Goal: Task Accomplishment & Management: Use online tool/utility

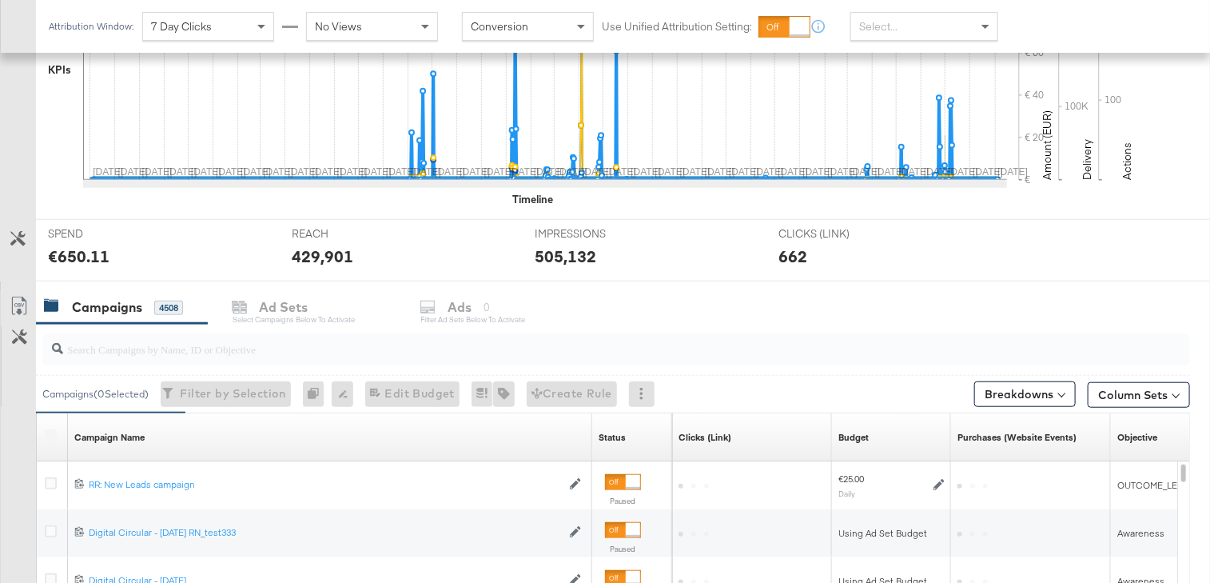
scroll to position [578, 0]
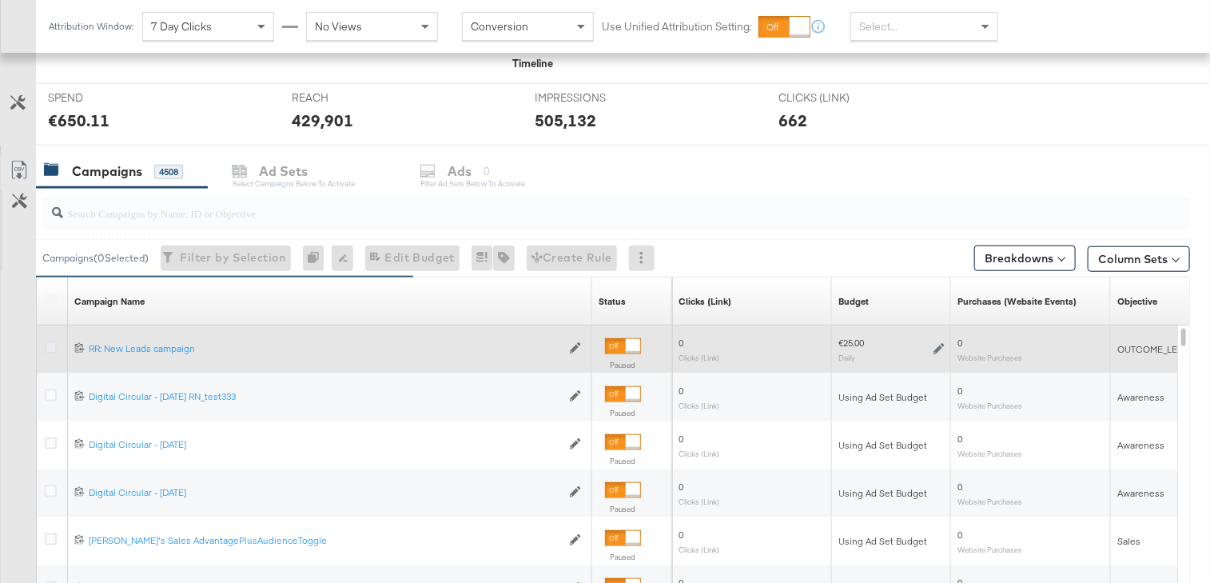
click at [50, 344] on icon at bounding box center [51, 347] width 12 height 12
click at [0, 0] on input "checkbox" at bounding box center [0, 0] width 0 height 0
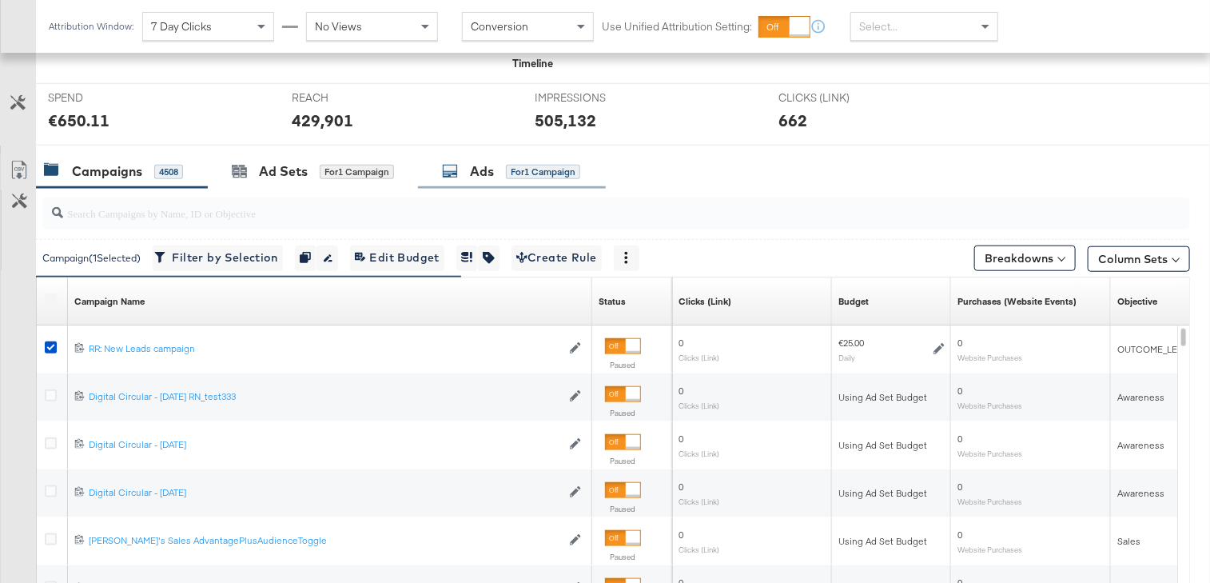
click at [491, 169] on div "Ads" at bounding box center [482, 171] width 24 height 18
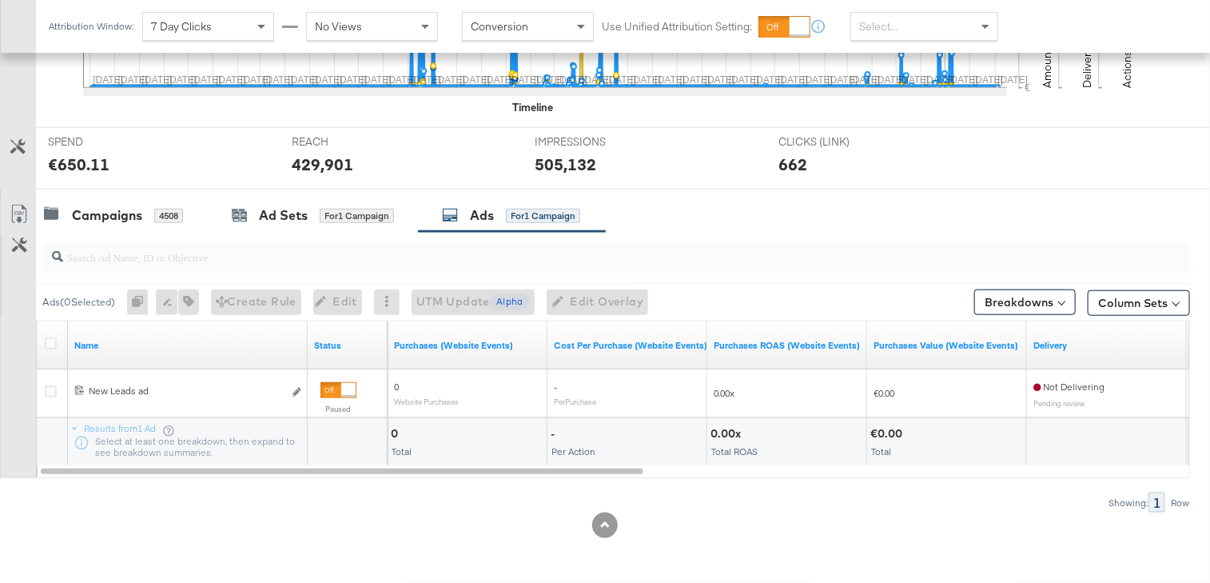
scroll to position [530, 0]
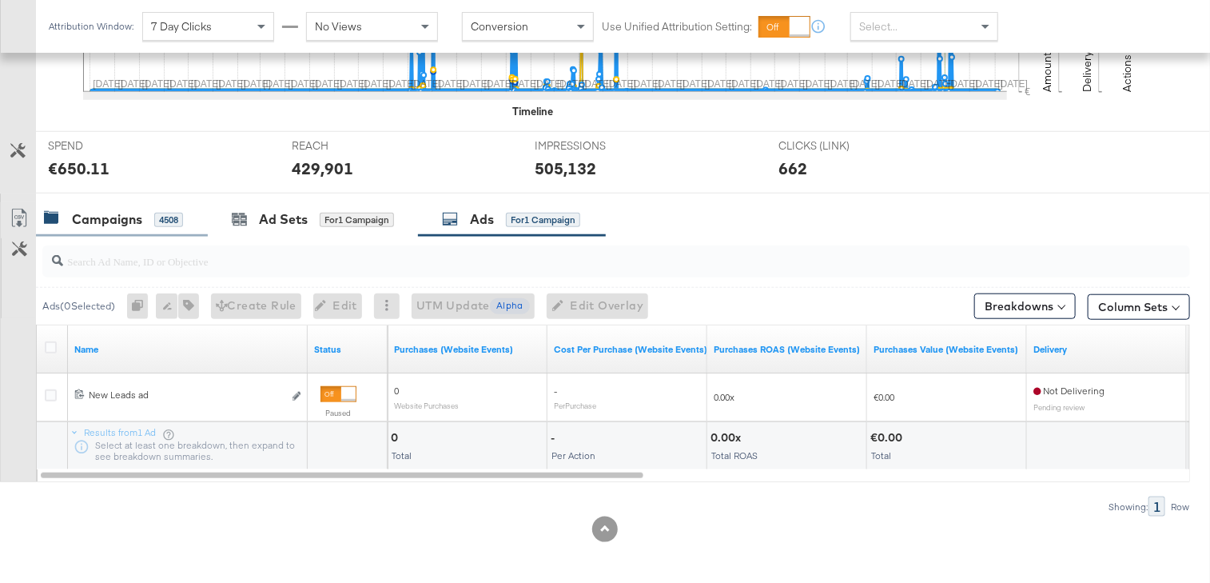
click at [106, 205] on div "Campaigns 4508" at bounding box center [122, 219] width 172 height 34
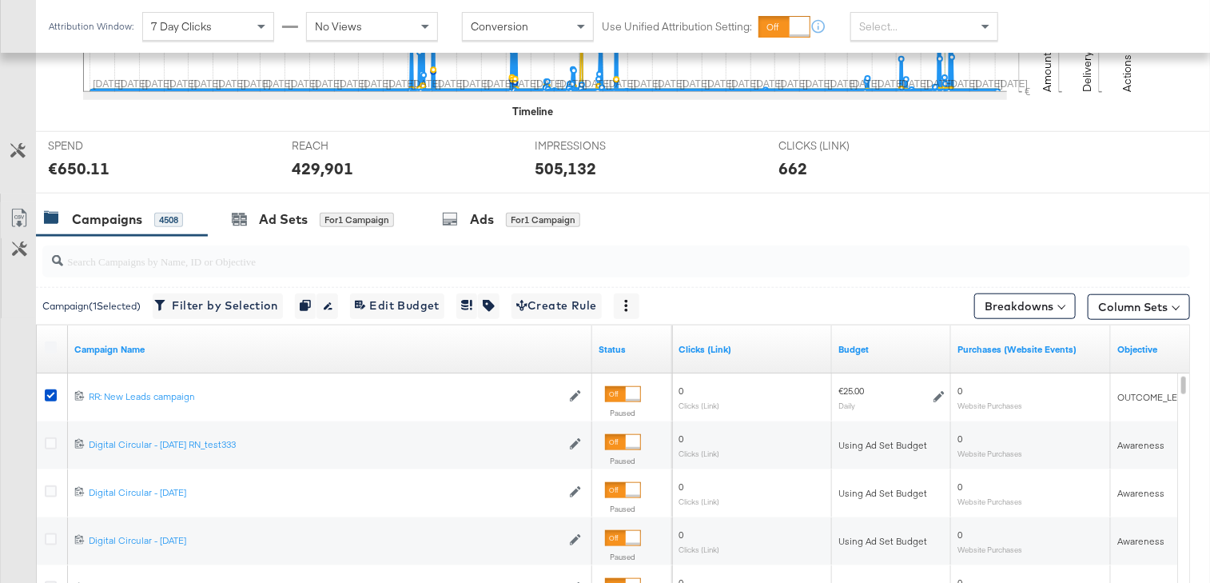
scroll to position [578, 0]
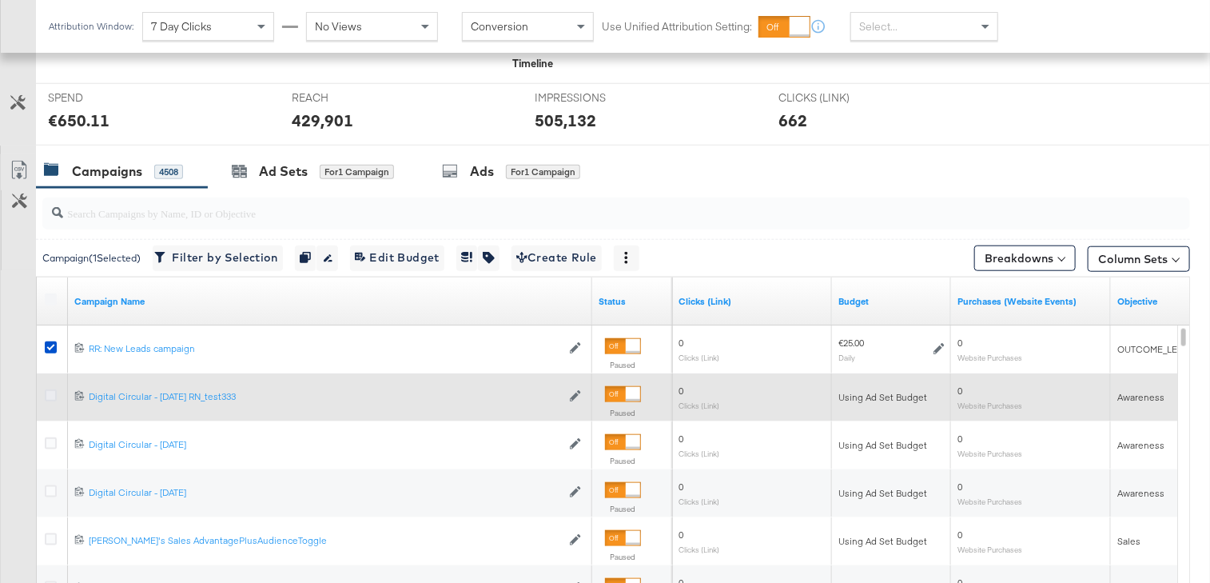
click at [46, 389] on icon at bounding box center [51, 395] width 12 height 12
click at [0, 0] on input "checkbox" at bounding box center [0, 0] width 0 height 0
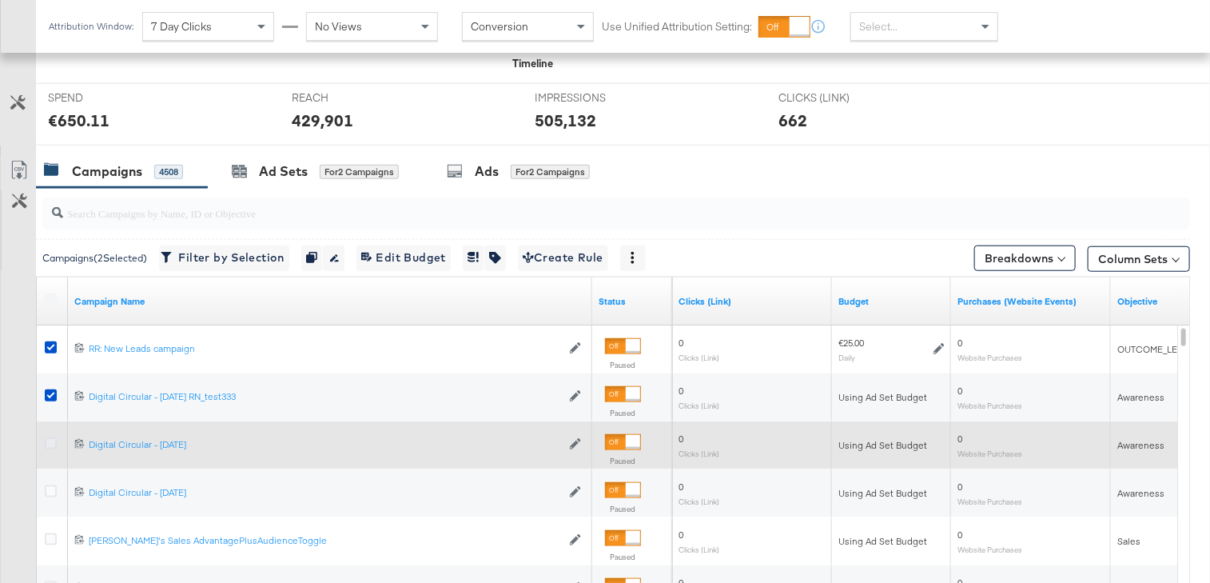
click at [48, 440] on icon at bounding box center [51, 443] width 12 height 12
click at [0, 0] on input "checkbox" at bounding box center [0, 0] width 0 height 0
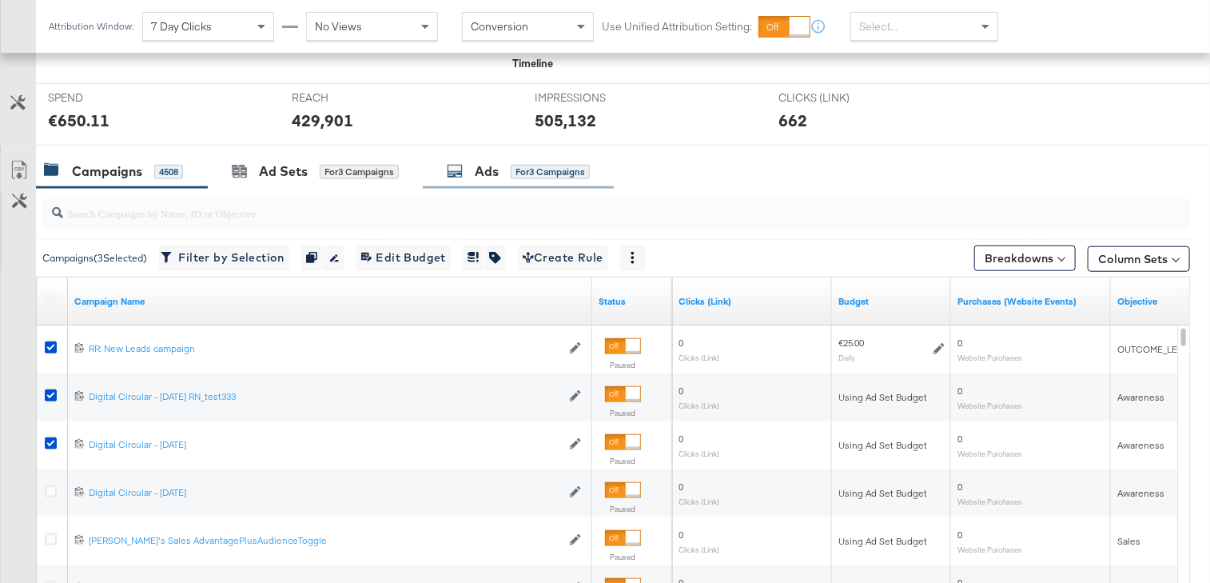
click at [544, 165] on div "for 3 Campaigns" at bounding box center [550, 172] width 79 height 14
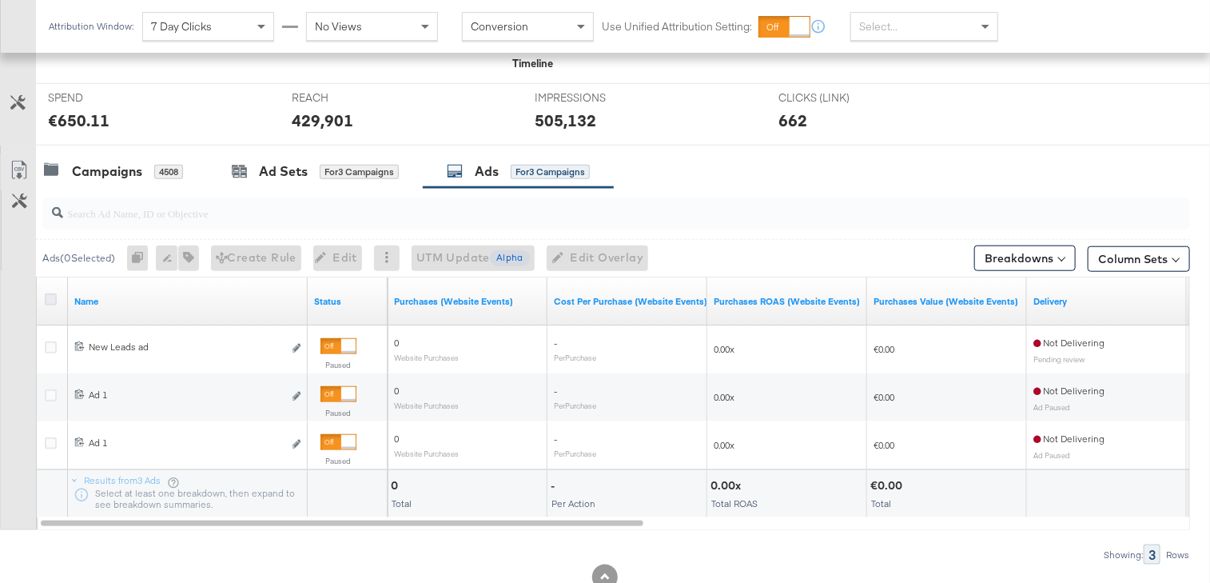
click at [50, 293] on icon at bounding box center [51, 299] width 12 height 12
click at [0, 0] on input "checkbox" at bounding box center [0, 0] width 0 height 0
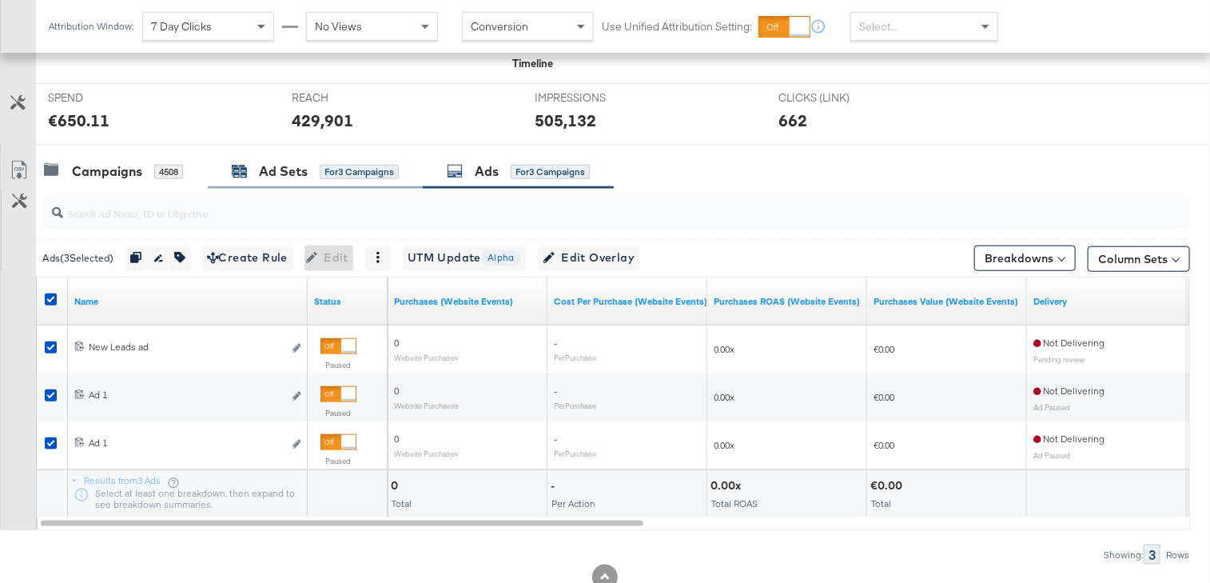
click at [285, 169] on div "Ad Sets" at bounding box center [283, 171] width 49 height 18
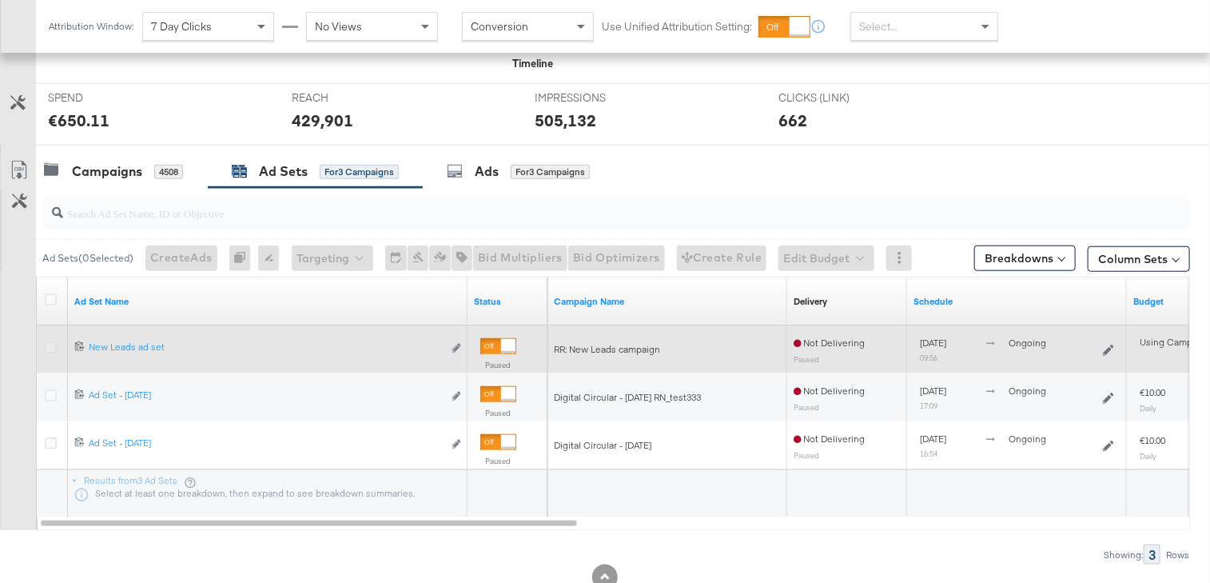
click at [48, 341] on icon at bounding box center [51, 347] width 12 height 12
click at [0, 0] on input "checkbox" at bounding box center [0, 0] width 0 height 0
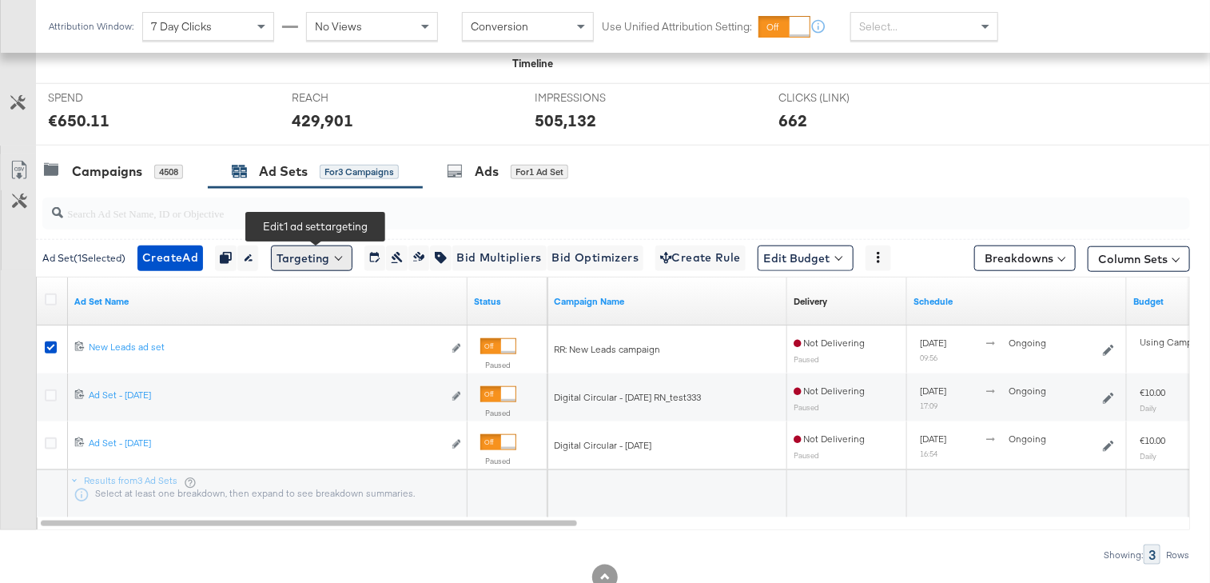
click at [336, 253] on button "Targeting" at bounding box center [312, 258] width 82 height 26
click at [322, 297] on strong "Audiences" at bounding box center [300, 299] width 44 height 12
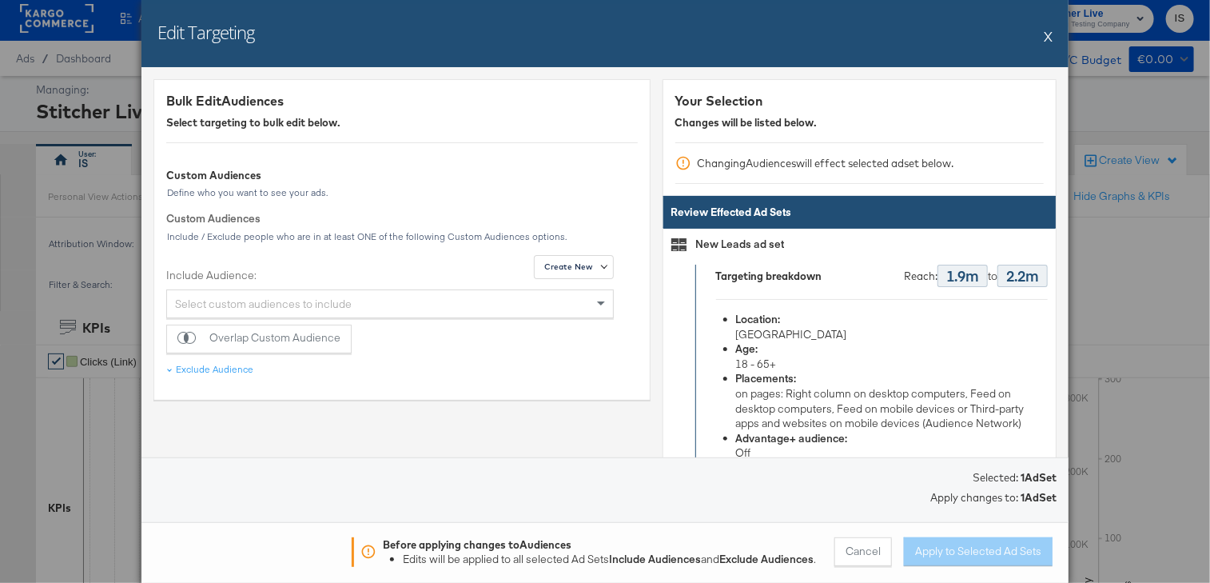
scroll to position [0, 0]
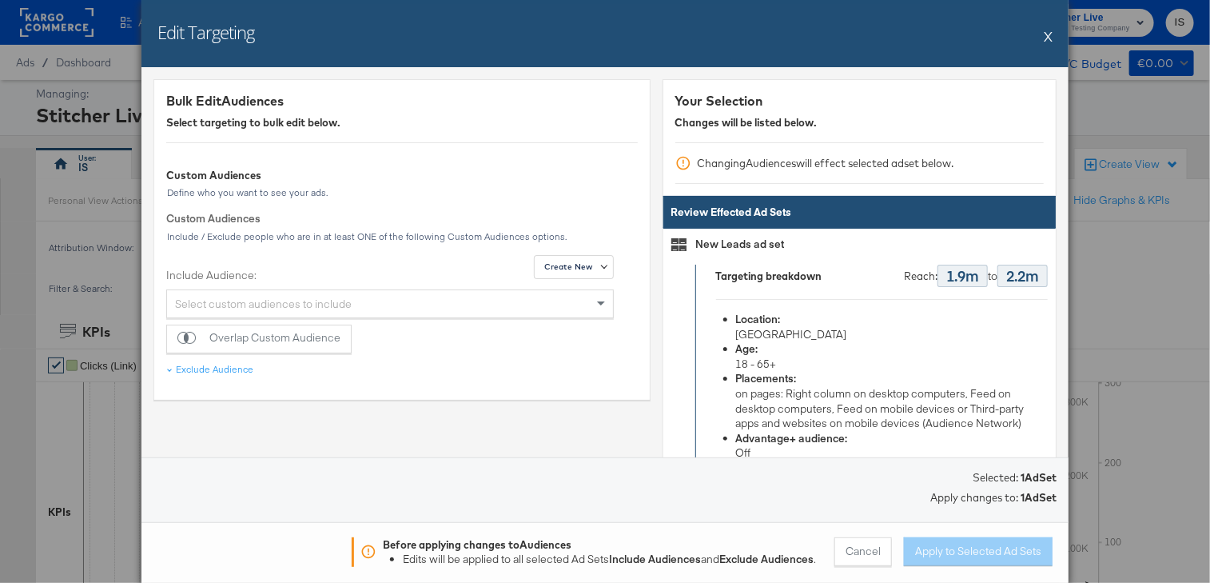
click at [1048, 30] on button "X" at bounding box center [1048, 36] width 9 height 32
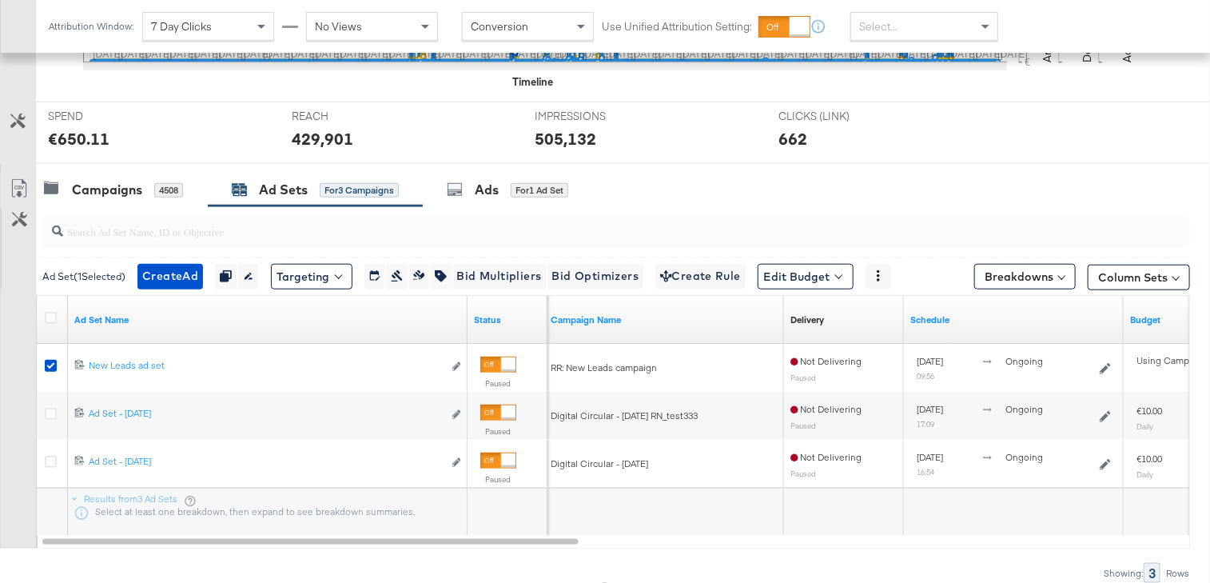
scroll to position [574, 0]
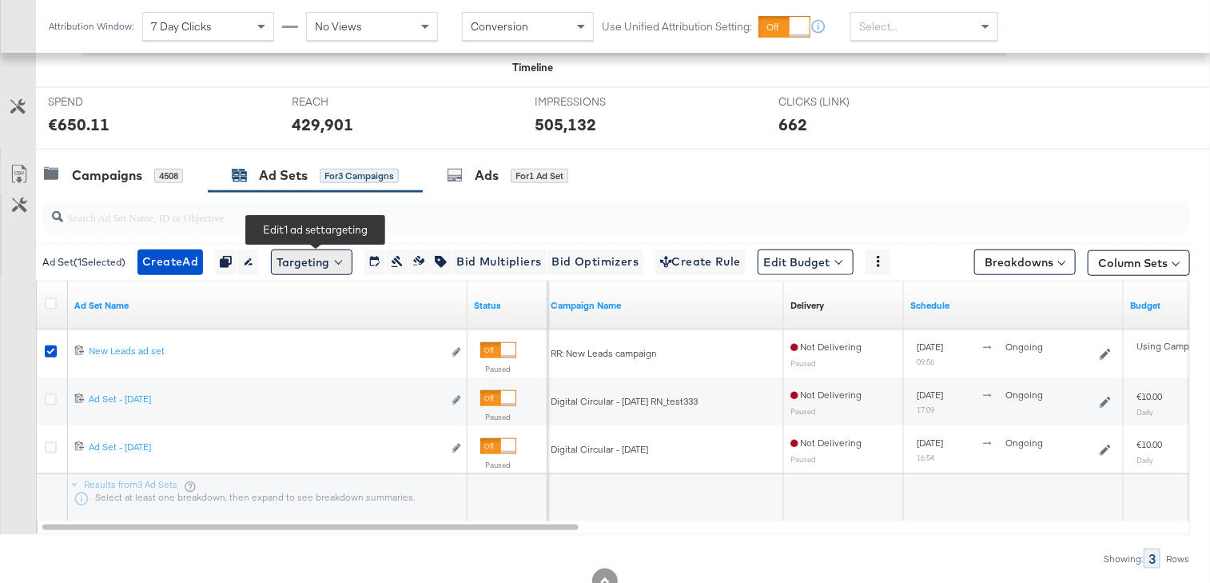
click at [336, 258] on button "Targeting" at bounding box center [312, 262] width 82 height 26
click at [323, 321] on strong "Placements" at bounding box center [302, 326] width 49 height 12
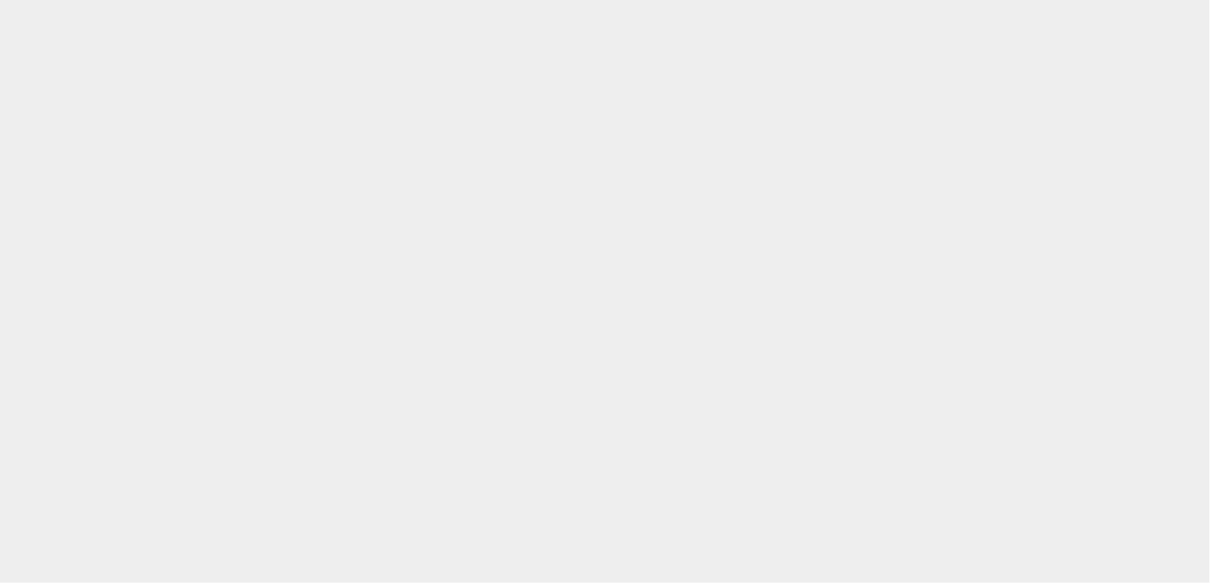
scroll to position [0, 0]
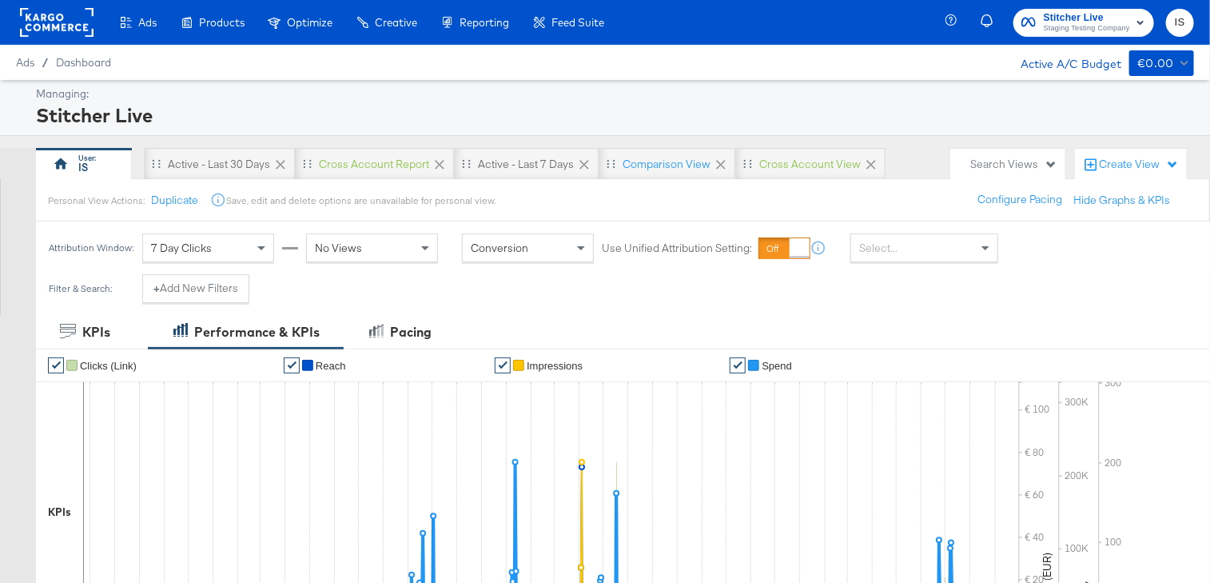
scroll to position [609, 0]
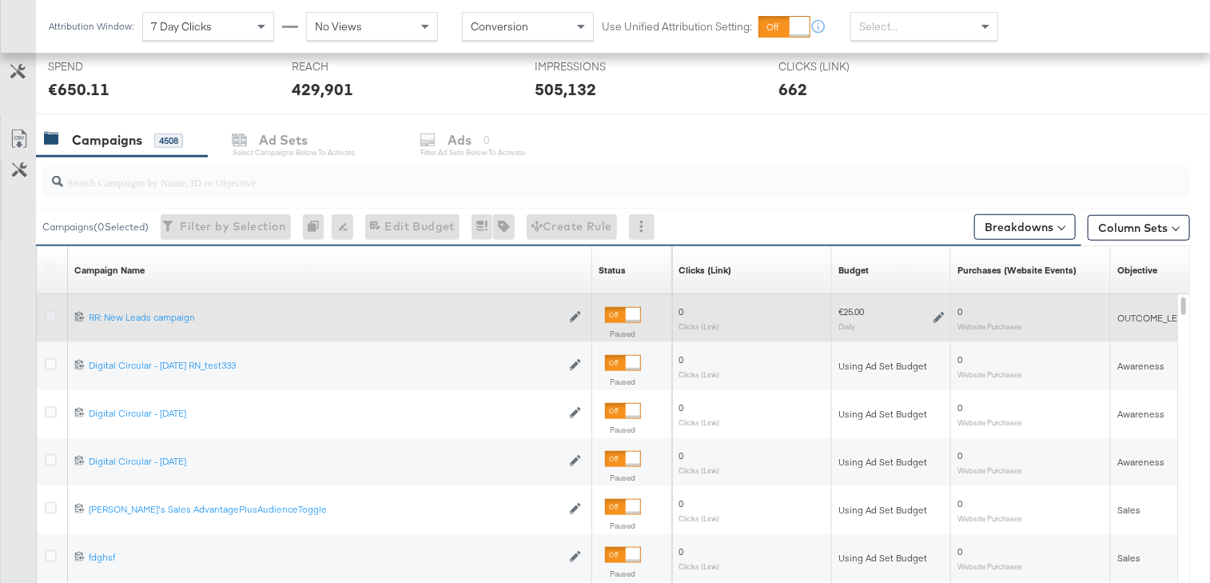
click at [52, 311] on icon at bounding box center [51, 316] width 12 height 12
click at [0, 0] on input "checkbox" at bounding box center [0, 0] width 0 height 0
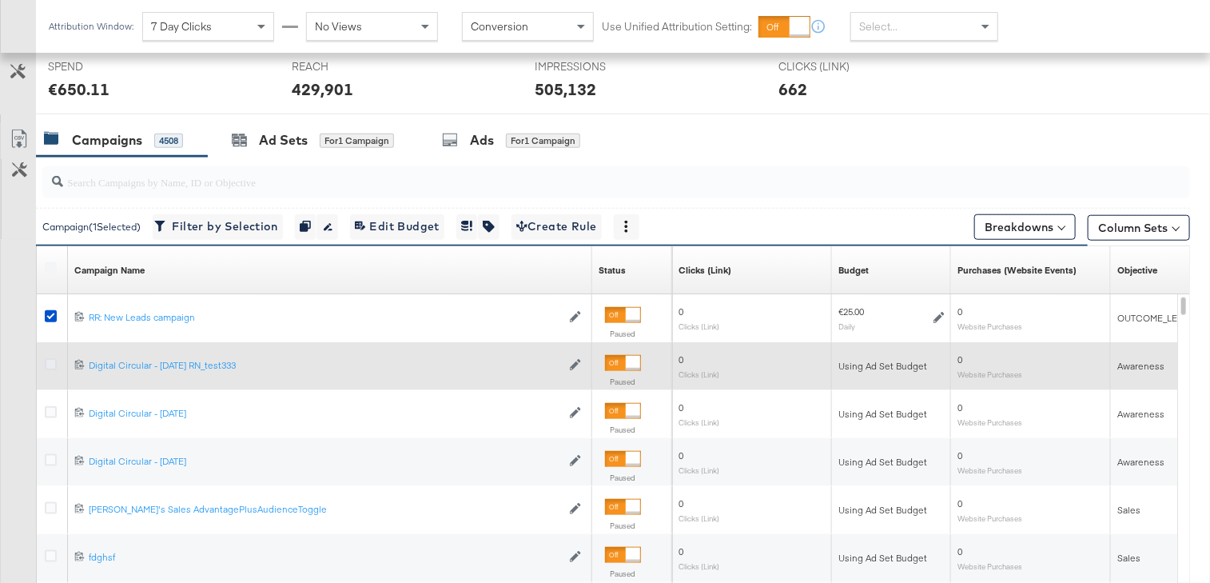
click at [53, 364] on icon at bounding box center [51, 364] width 12 height 12
click at [0, 0] on input "checkbox" at bounding box center [0, 0] width 0 height 0
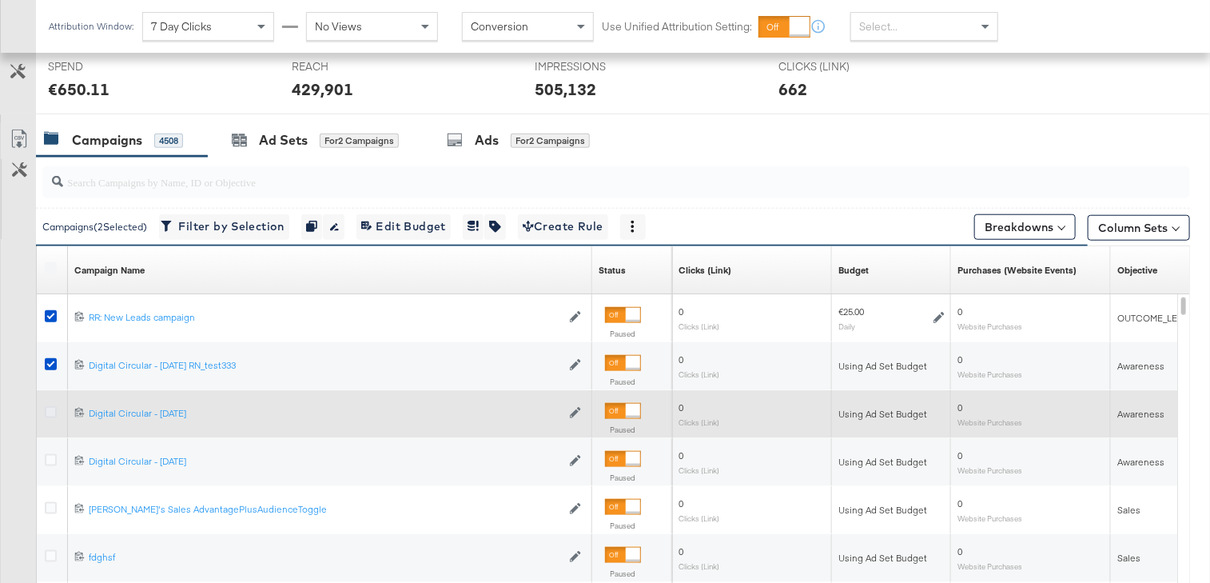
click at [53, 406] on icon at bounding box center [51, 412] width 12 height 12
click at [0, 0] on input "checkbox" at bounding box center [0, 0] width 0 height 0
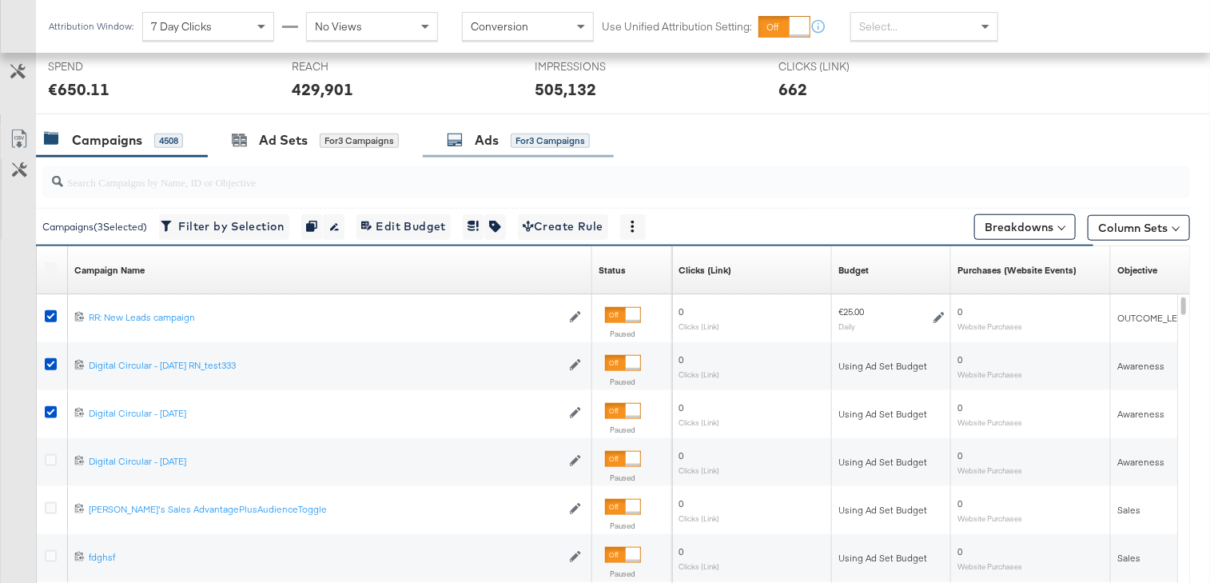
click at [528, 135] on div "for 3 Campaigns" at bounding box center [550, 140] width 79 height 14
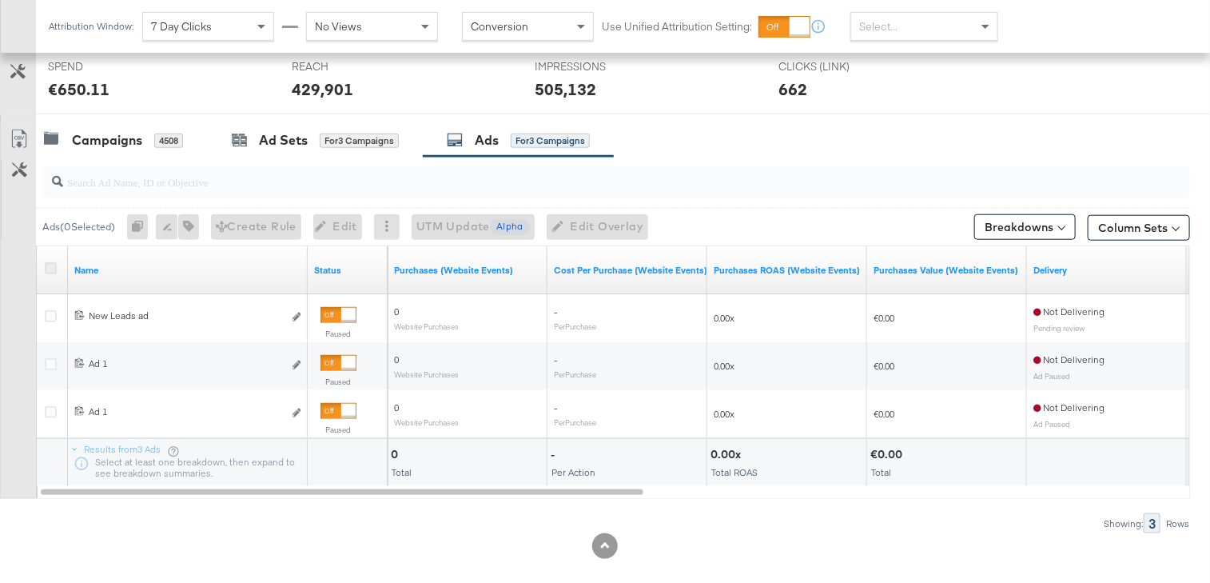
click at [50, 265] on icon at bounding box center [51, 268] width 12 height 12
click at [0, 0] on input "checkbox" at bounding box center [0, 0] width 0 height 0
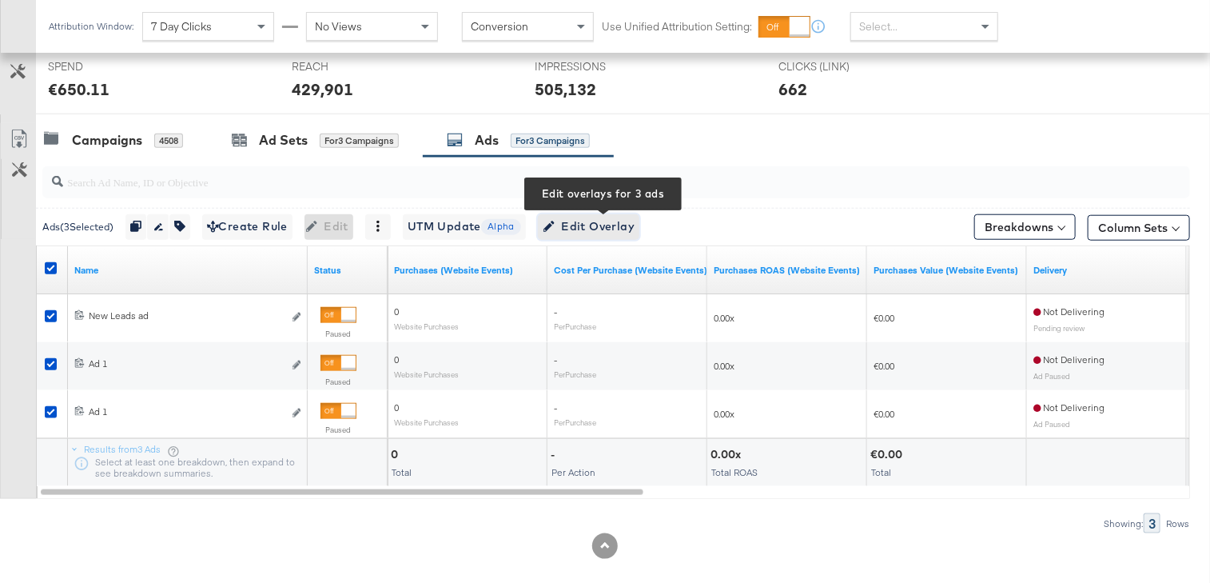
click at [623, 222] on span "Edit Overlay Edit overlays for 3 ads" at bounding box center [589, 227] width 92 height 20
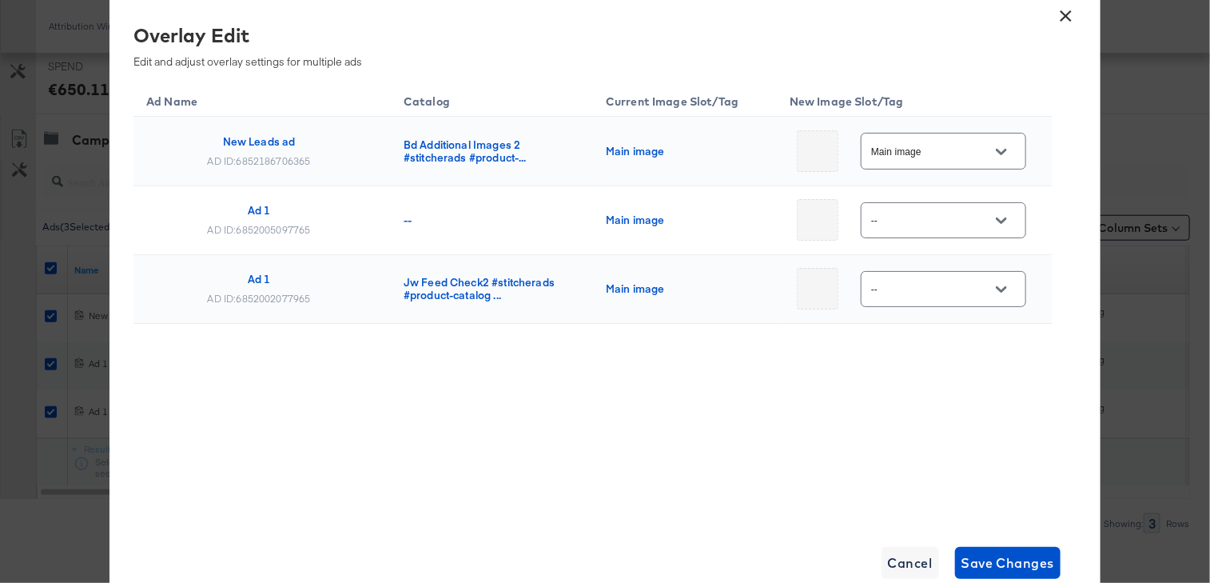
click at [997, 150] on icon "Open" at bounding box center [1001, 151] width 11 height 11
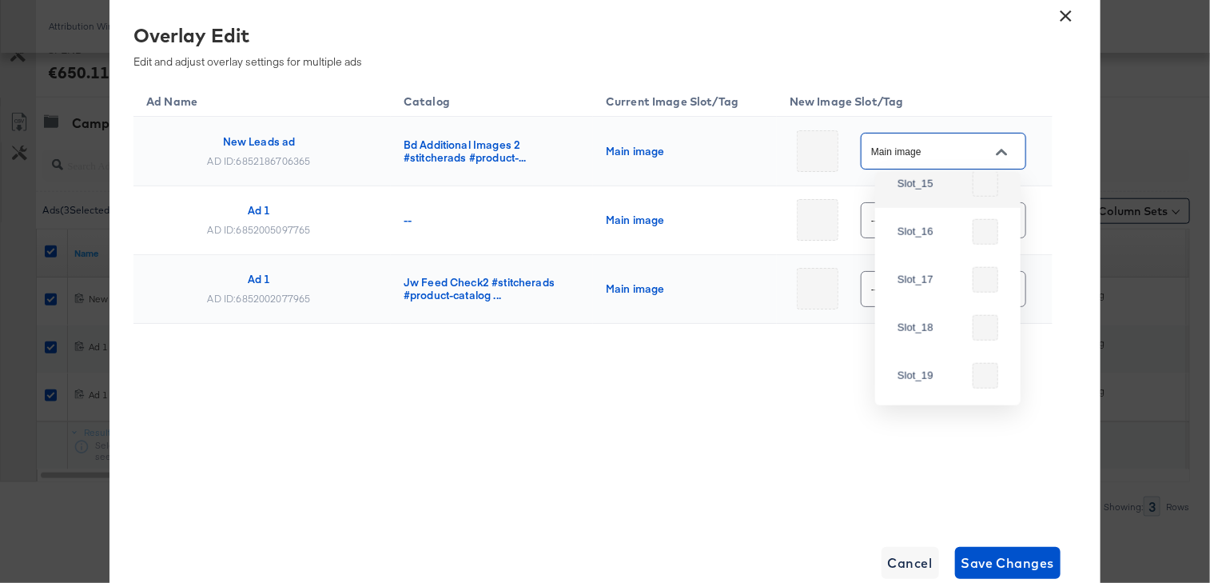
click at [996, 153] on icon "Close" at bounding box center [1001, 152] width 11 height 6
click at [996, 219] on icon "Open" at bounding box center [1001, 220] width 11 height 11
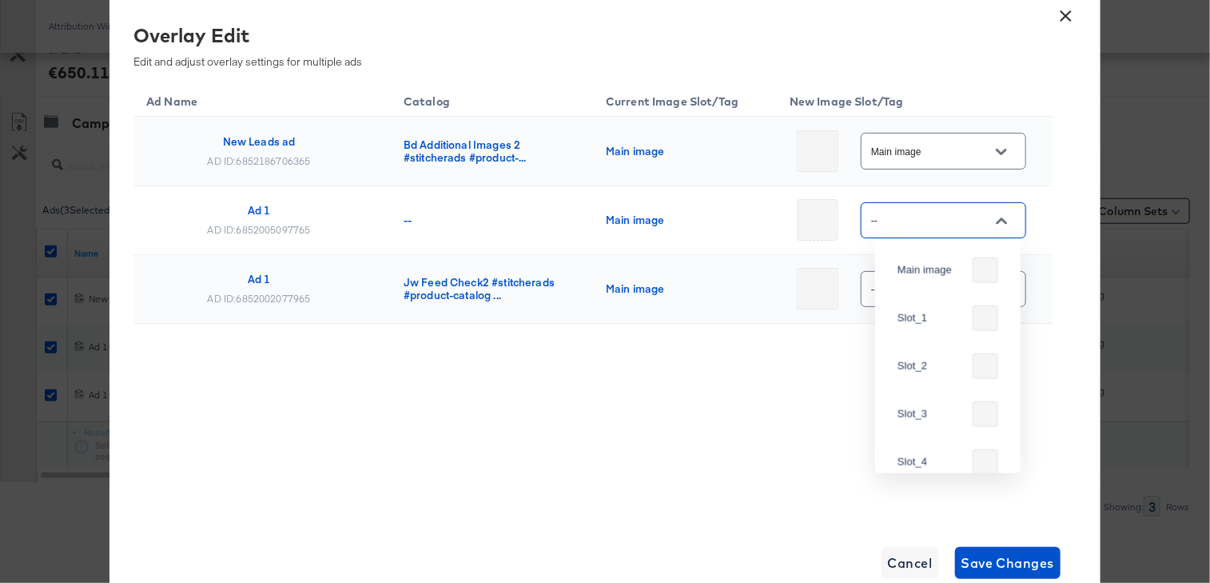
click at [996, 219] on icon "Close" at bounding box center [1001, 220] width 11 height 11
click at [1001, 291] on icon "Open" at bounding box center [1001, 289] width 11 height 11
click at [790, 411] on div "Ad Name Catalog Current Image Slot/Tag New Image Slot/Tag New Leads ad AD ID: 6…" at bounding box center [592, 302] width 919 height 440
click at [1062, 14] on button "×" at bounding box center [1066, 12] width 29 height 29
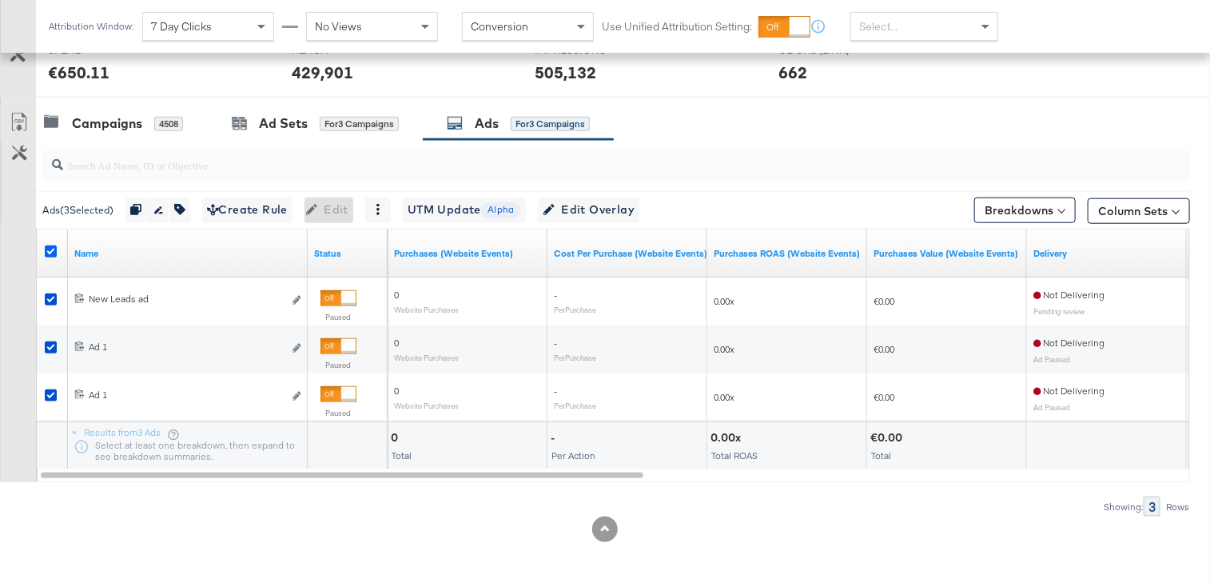
click at [50, 245] on icon at bounding box center [51, 251] width 12 height 12
click at [0, 0] on input "checkbox" at bounding box center [0, 0] width 0 height 0
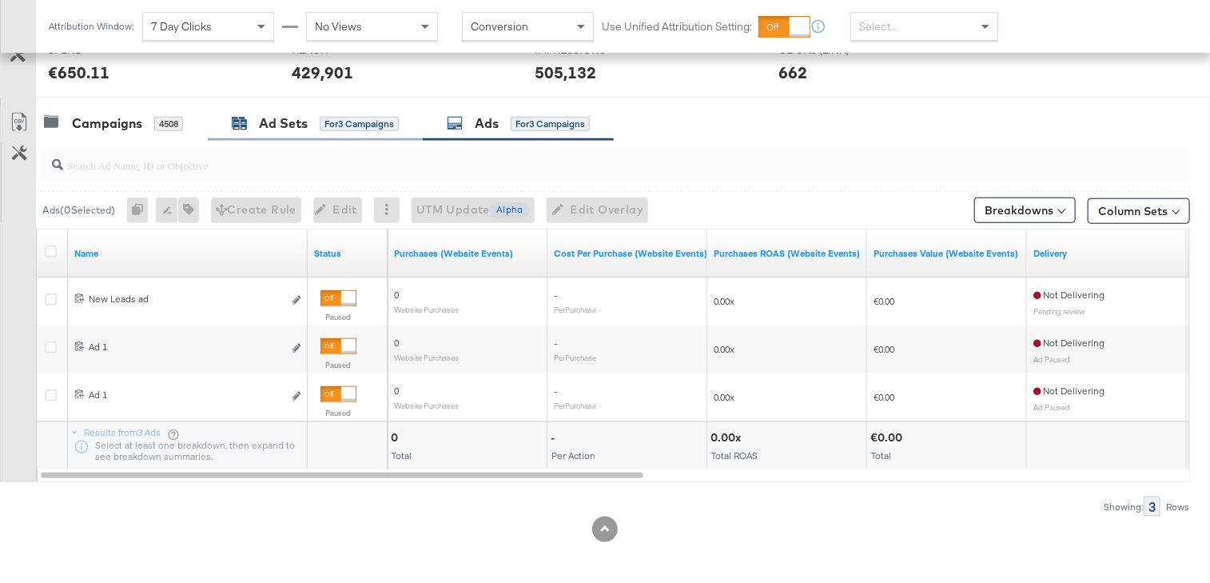
click at [325, 114] on div "Ad Sets for 3 Campaigns" at bounding box center [315, 123] width 167 height 18
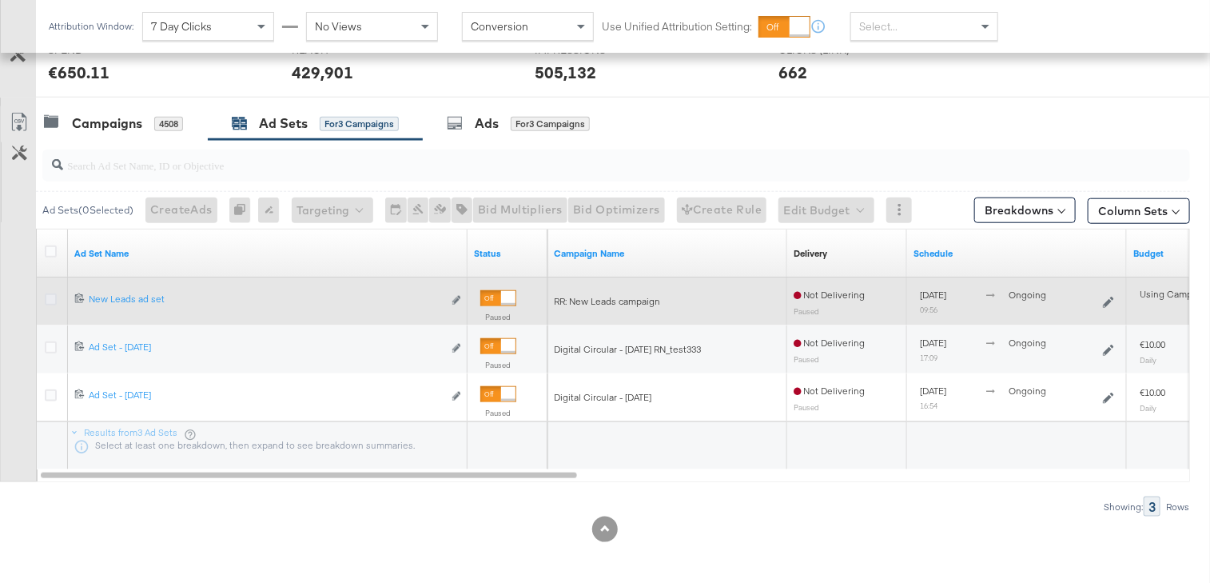
click at [50, 293] on icon at bounding box center [51, 299] width 12 height 12
click at [0, 0] on input "checkbox" at bounding box center [0, 0] width 0 height 0
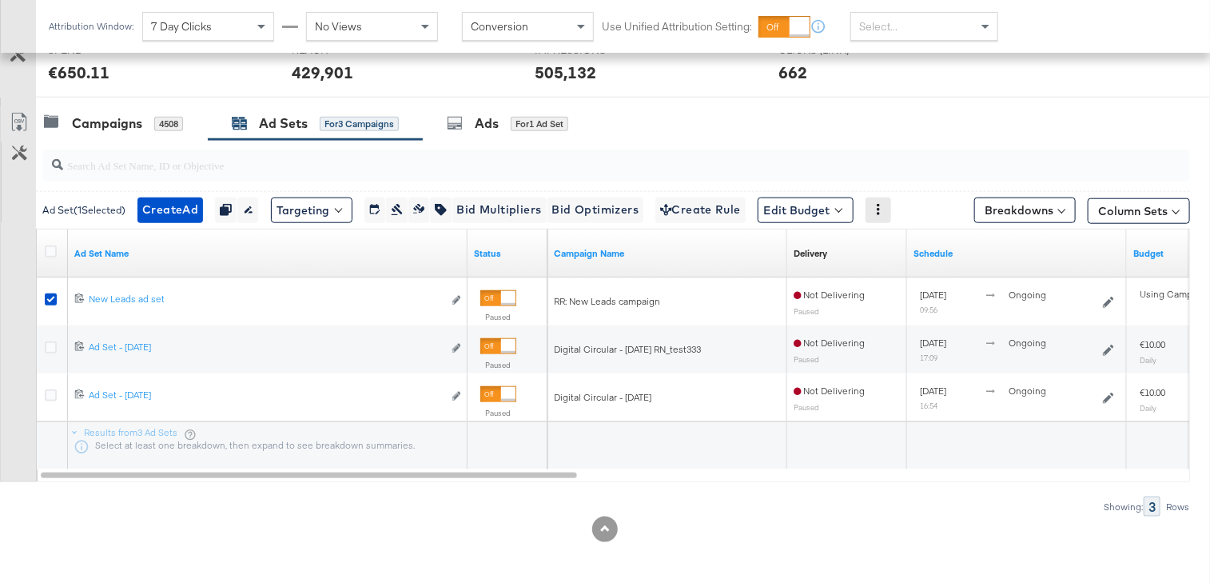
click at [884, 204] on icon at bounding box center [878, 209] width 11 height 11
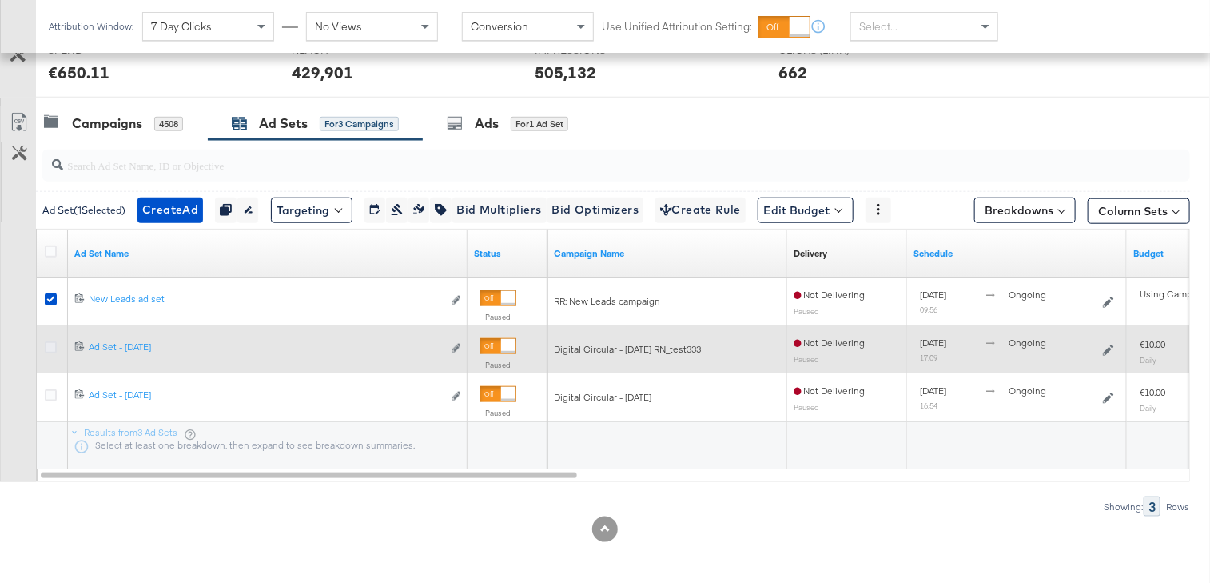
click at [46, 341] on icon at bounding box center [51, 347] width 12 height 12
click at [0, 0] on input "checkbox" at bounding box center [0, 0] width 0 height 0
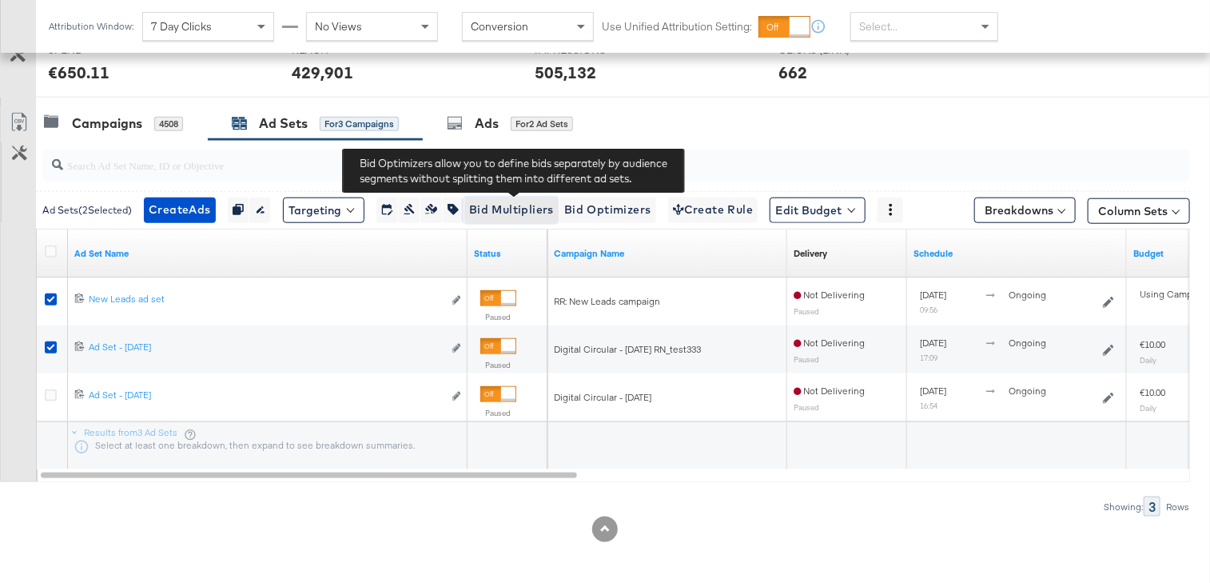
click at [504, 202] on span "Bid Multipliers" at bounding box center [511, 210] width 85 height 20
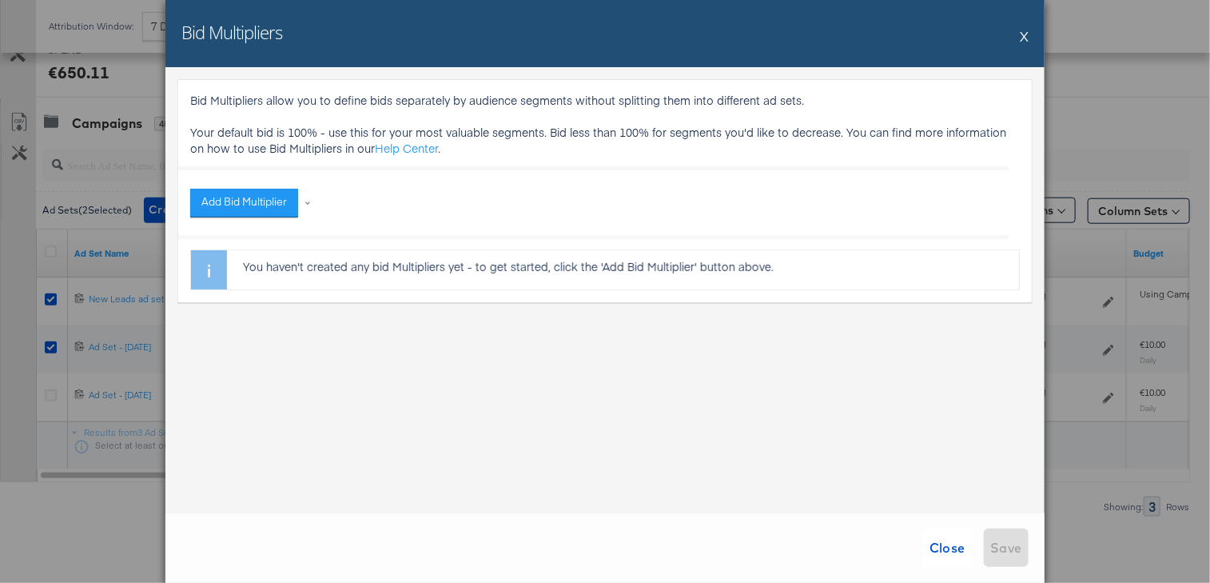
click at [1027, 30] on button "X" at bounding box center [1024, 36] width 9 height 32
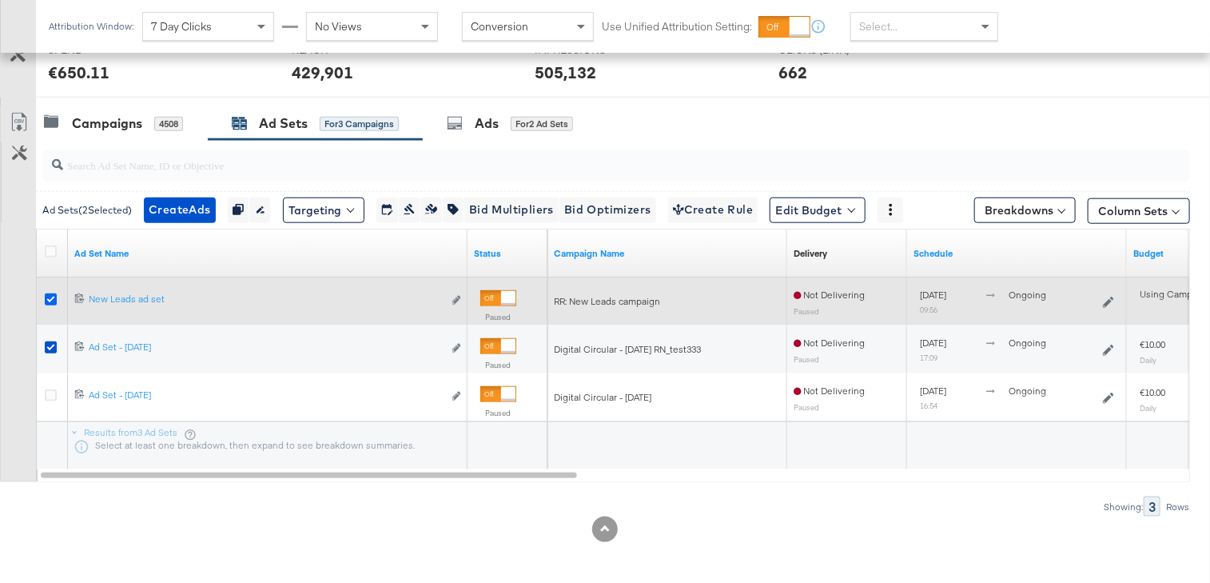
click at [49, 295] on icon at bounding box center [51, 299] width 12 height 12
click at [0, 0] on input "checkbox" at bounding box center [0, 0] width 0 height 0
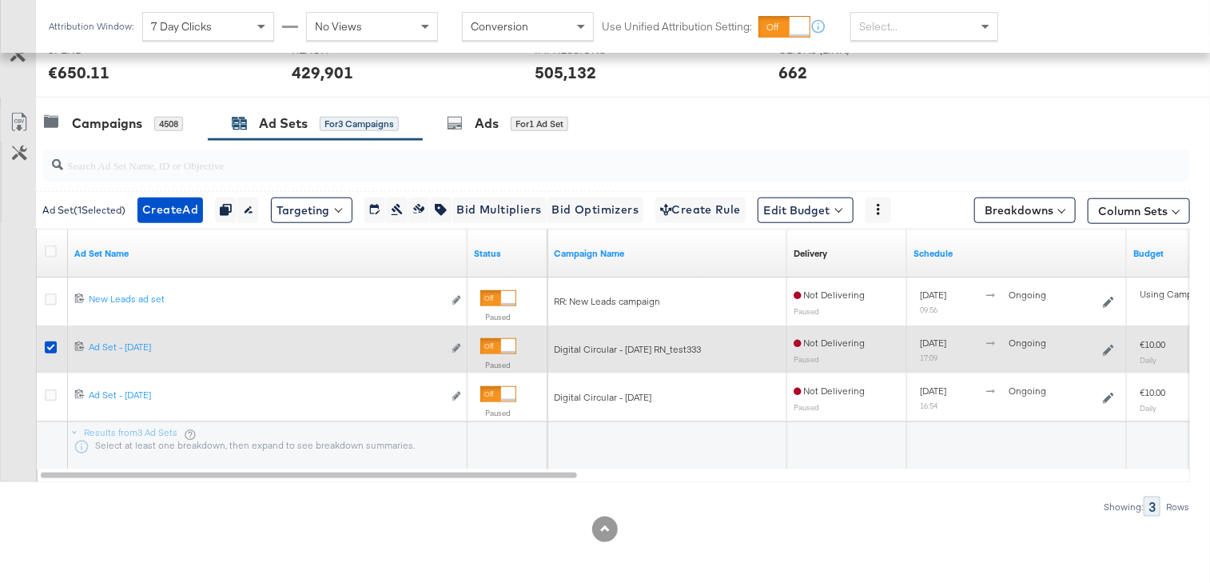
click at [43, 339] on div at bounding box center [53, 349] width 30 height 29
click at [50, 344] on icon at bounding box center [51, 347] width 12 height 12
click at [0, 0] on input "checkbox" at bounding box center [0, 0] width 0 height 0
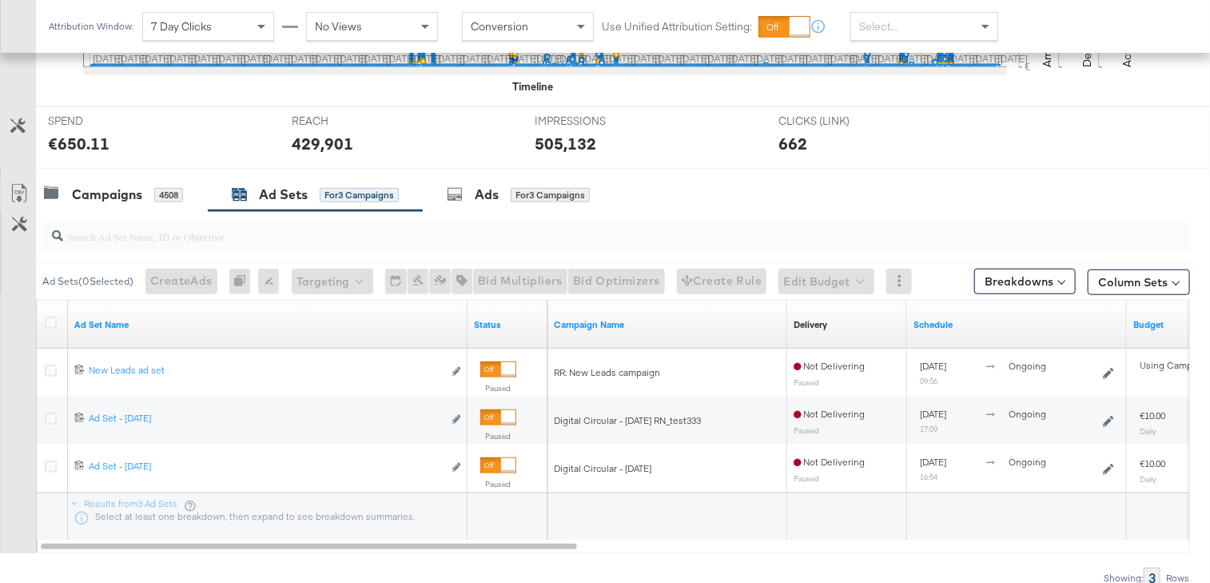
scroll to position [558, 0]
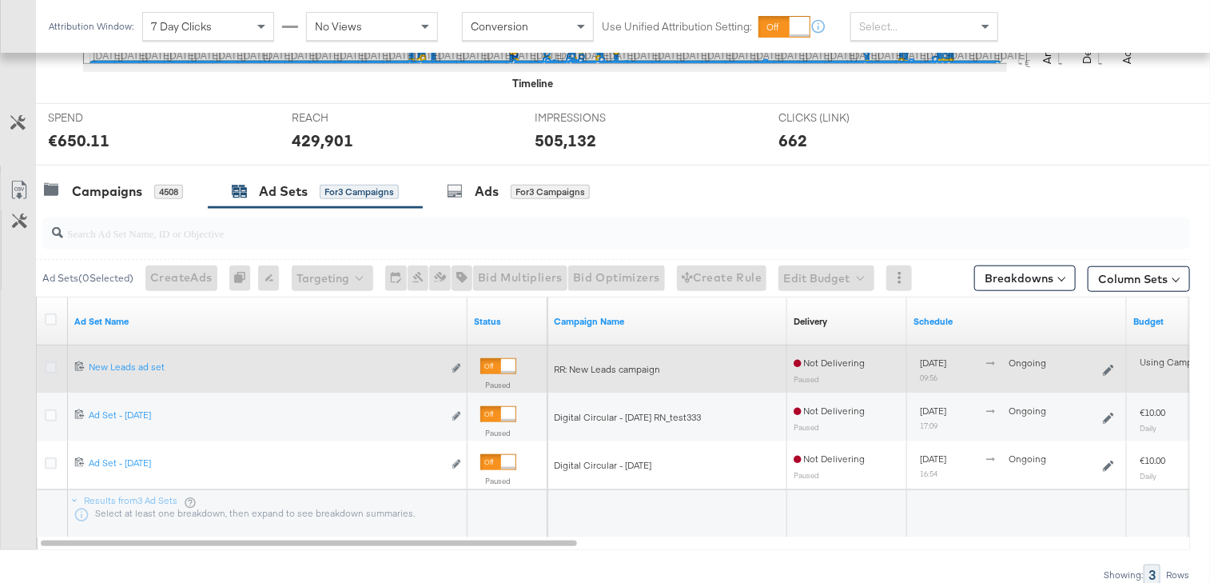
click at [50, 361] on icon at bounding box center [51, 367] width 12 height 12
click at [0, 0] on input "checkbox" at bounding box center [0, 0] width 0 height 0
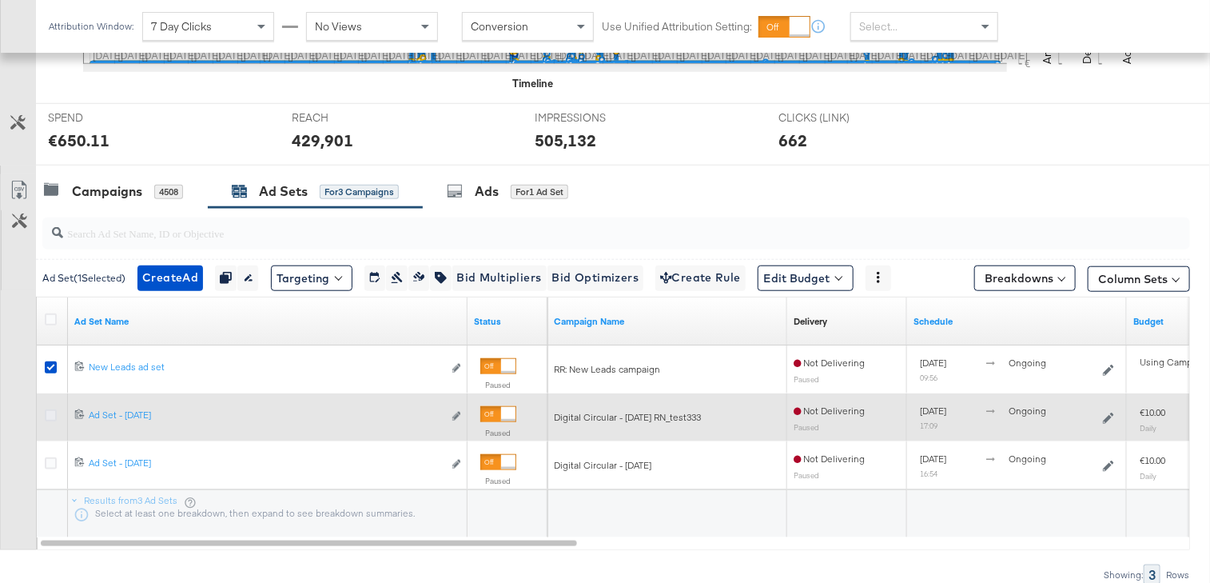
click at [49, 411] on icon at bounding box center [51, 415] width 12 height 12
click at [0, 0] on input "checkbox" at bounding box center [0, 0] width 0 height 0
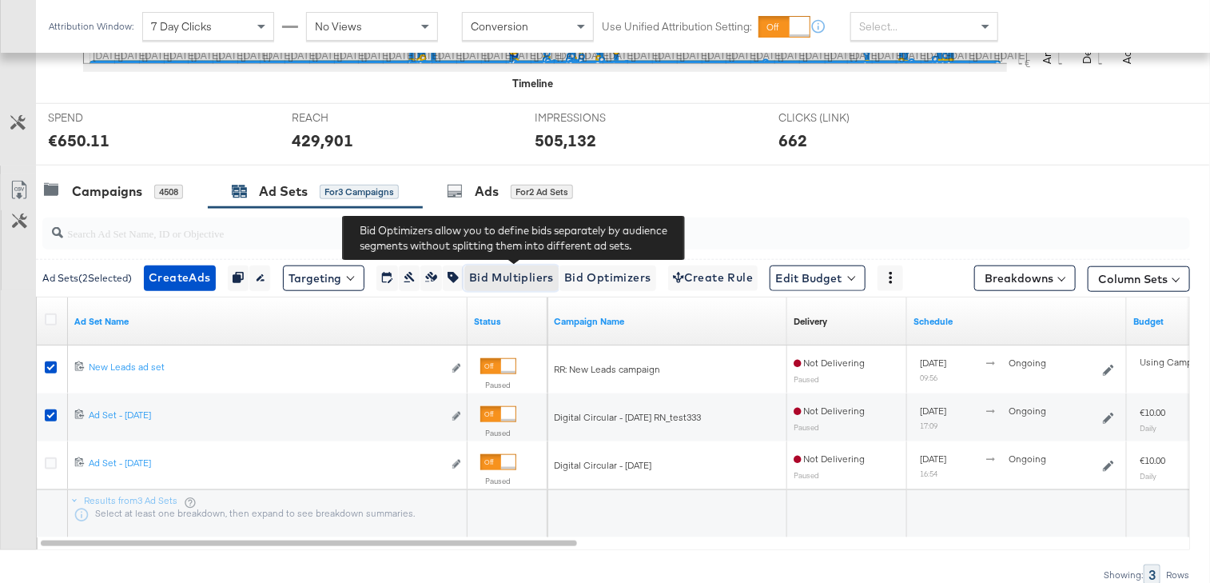
click at [524, 270] on span "Bid Multipliers" at bounding box center [511, 278] width 85 height 20
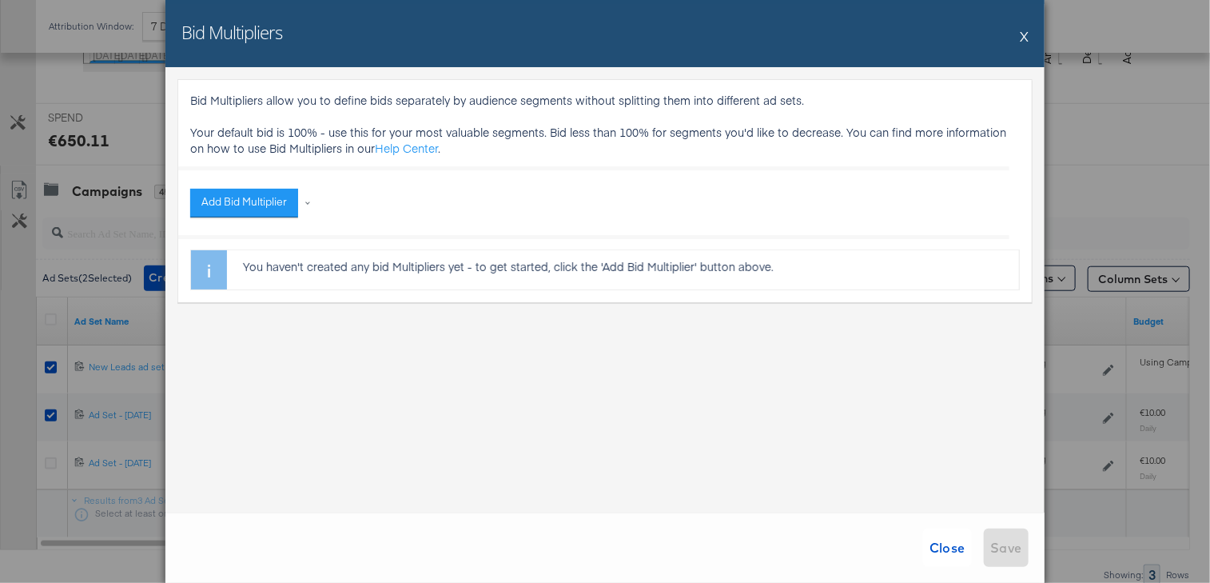
click at [1022, 34] on button "X" at bounding box center [1024, 36] width 9 height 32
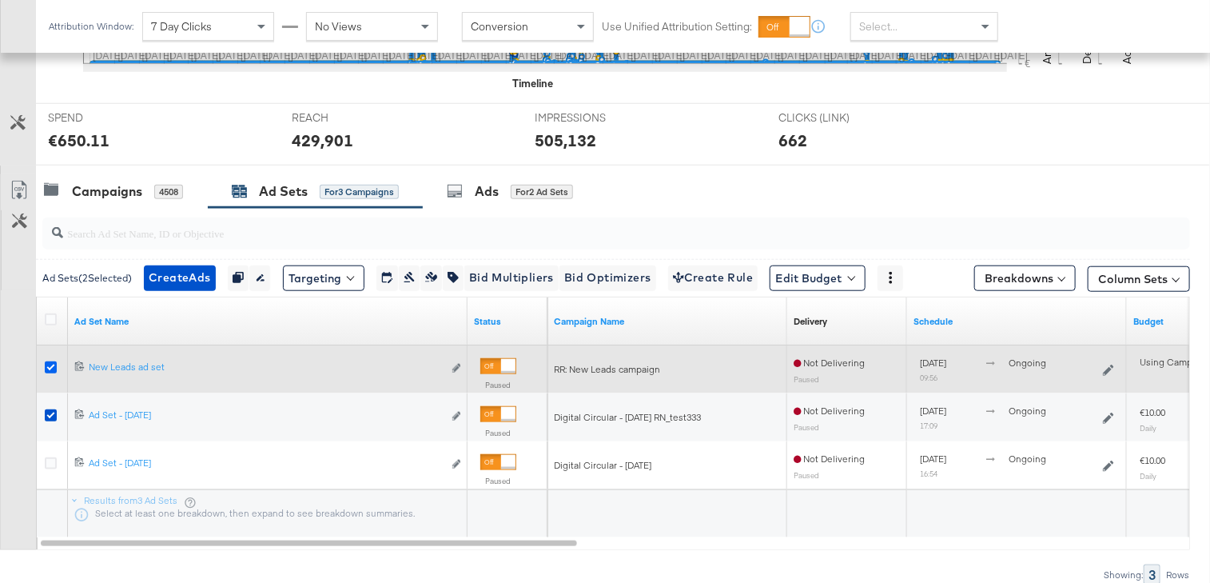
click at [47, 362] on icon at bounding box center [51, 367] width 12 height 12
click at [0, 0] on input "checkbox" at bounding box center [0, 0] width 0 height 0
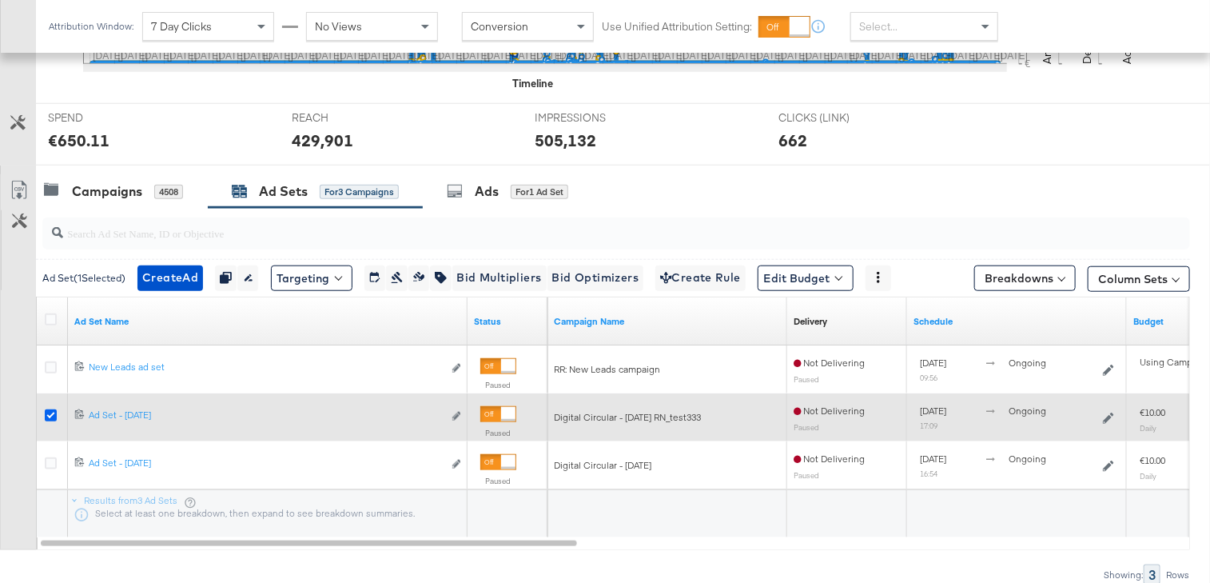
click at [50, 415] on icon at bounding box center [51, 415] width 12 height 12
click at [0, 0] on input "checkbox" at bounding box center [0, 0] width 0 height 0
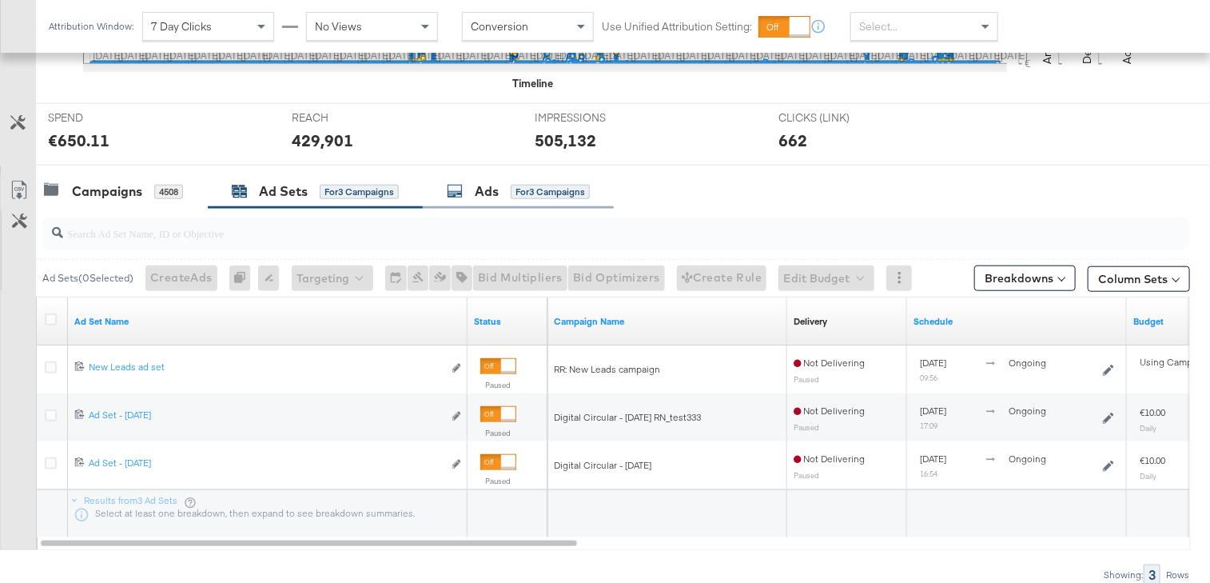
click at [535, 185] on div "for 3 Campaigns" at bounding box center [550, 192] width 79 height 14
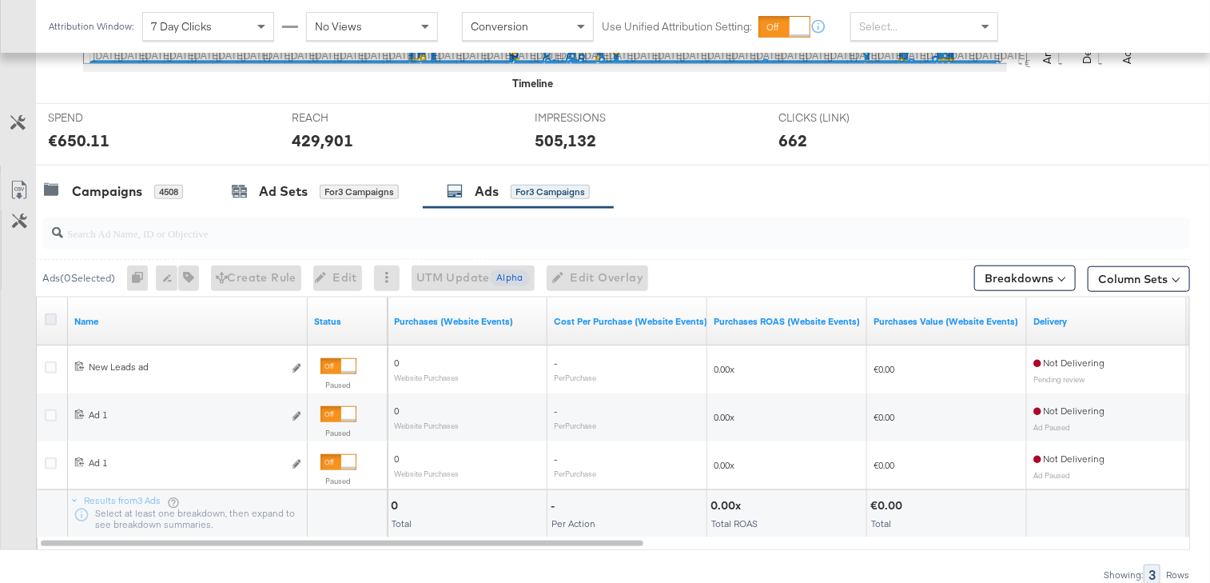
click at [52, 314] on icon at bounding box center [51, 319] width 12 height 12
click at [0, 0] on input "checkbox" at bounding box center [0, 0] width 0 height 0
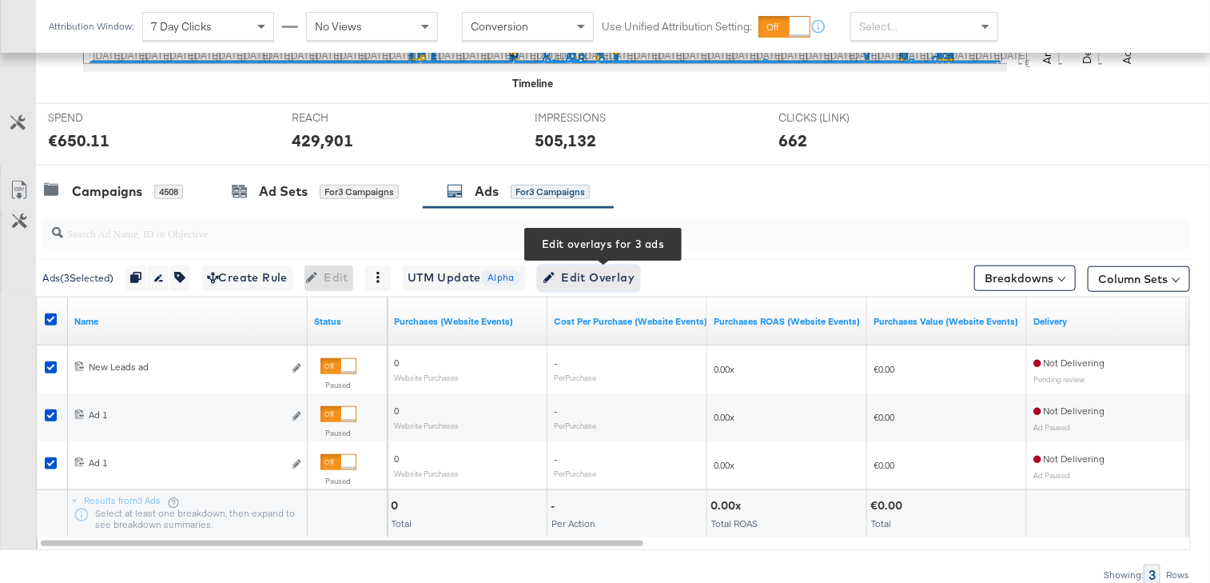
click at [572, 273] on span "Edit Overlay Edit overlays for 3 ads" at bounding box center [589, 278] width 92 height 20
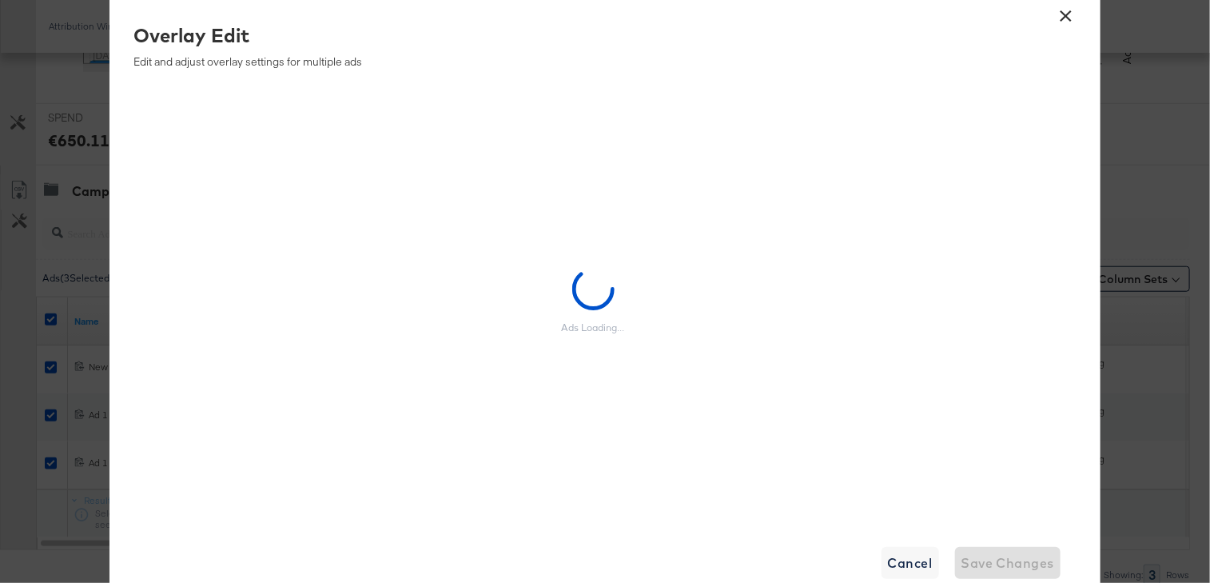
click at [1065, 18] on button "×" at bounding box center [1066, 12] width 29 height 29
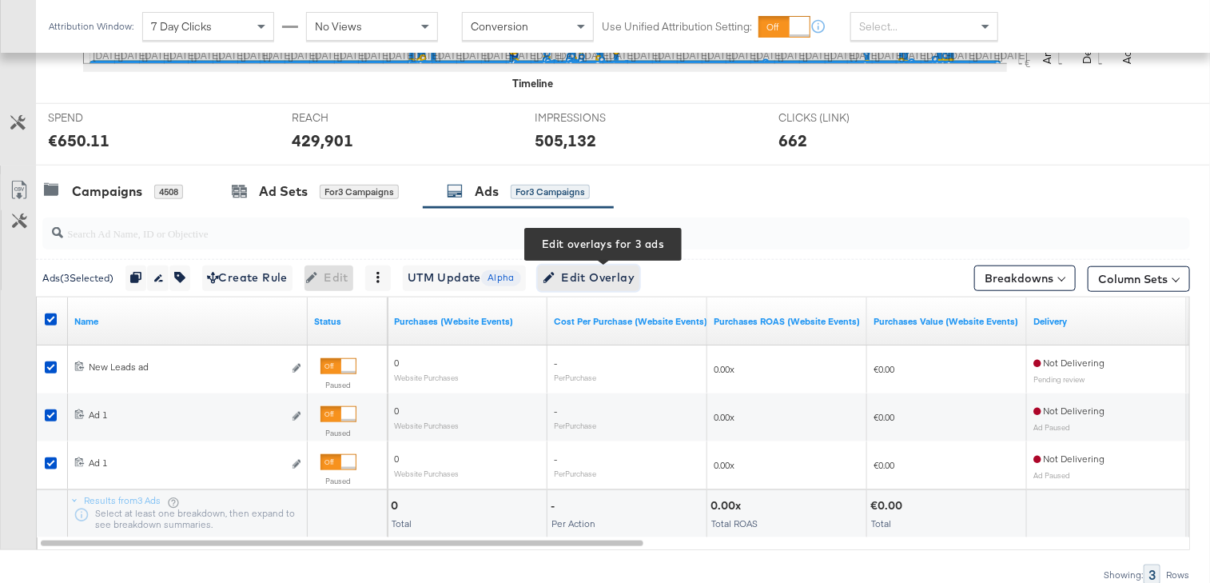
click at [603, 274] on span "Edit Overlay Edit overlays for 3 ads" at bounding box center [589, 278] width 92 height 20
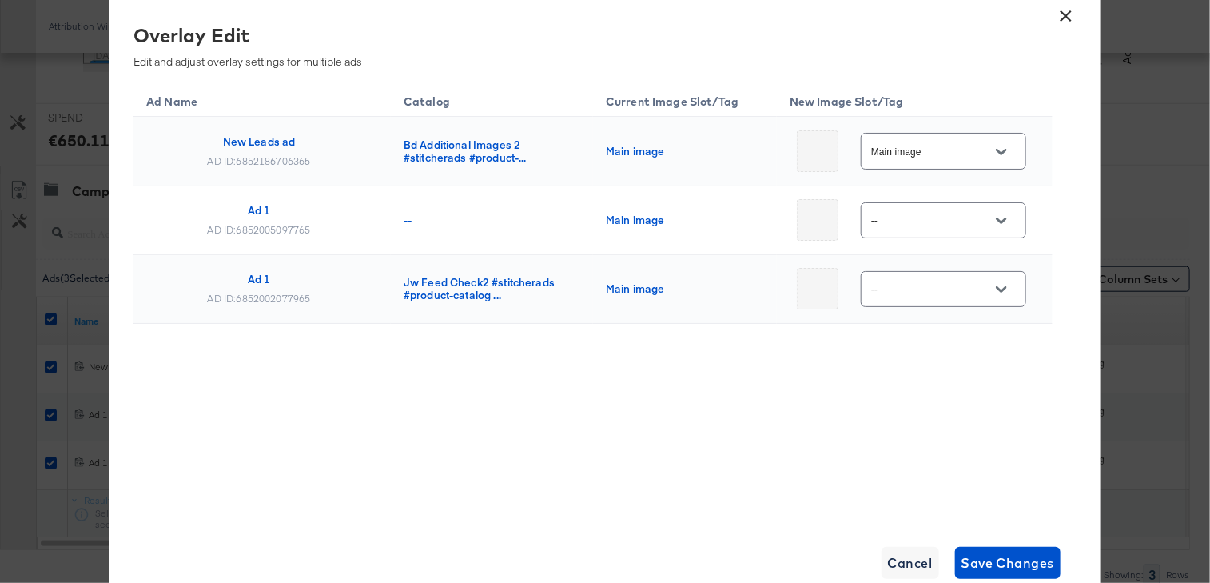
click at [1069, 10] on button "×" at bounding box center [1066, 12] width 29 height 29
